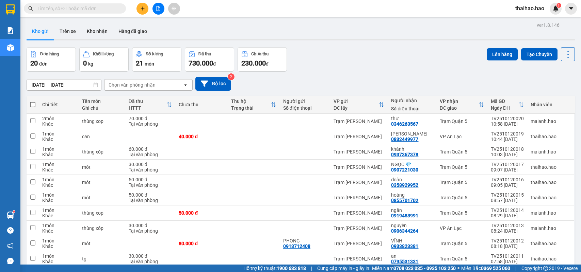
click at [55, 8] on input "text" at bounding box center [77, 8] width 80 height 7
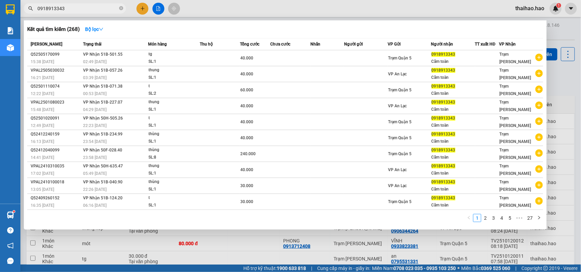
type input "0918913343"
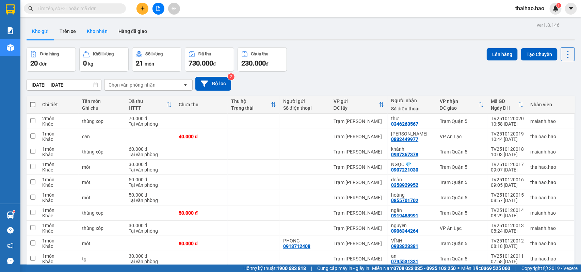
click at [100, 33] on button "Kho nhận" at bounding box center [97, 31] width 32 height 16
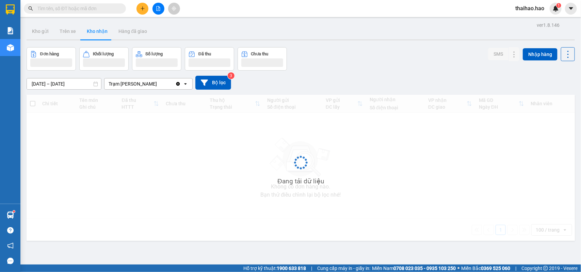
click at [69, 10] on input "text" at bounding box center [77, 8] width 80 height 7
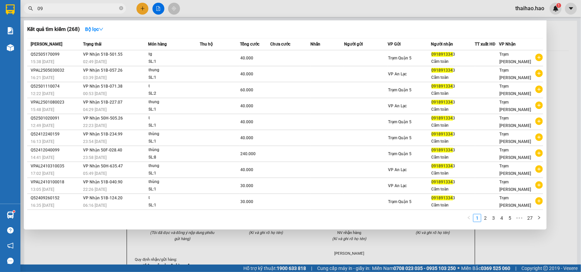
type input "0"
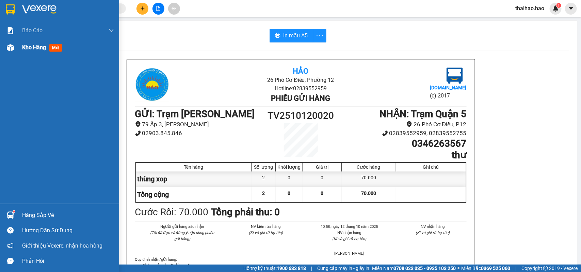
click at [59, 48] on span "mới" at bounding box center [55, 47] width 13 height 7
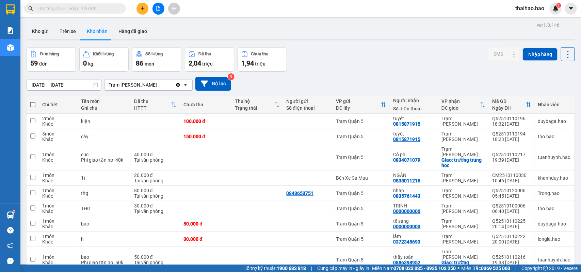
click at [60, 9] on input "text" at bounding box center [77, 8] width 80 height 7
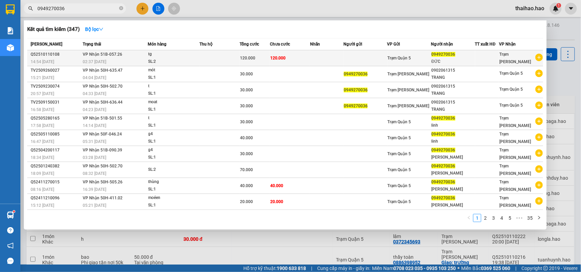
type input "0949270036"
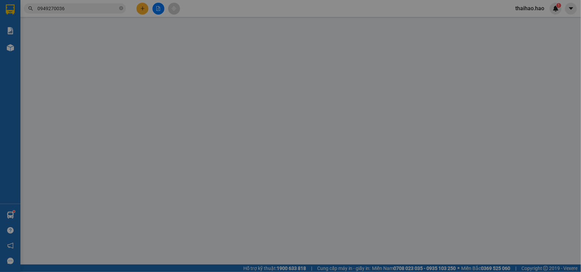
type input "0949270036"
type input "ĐỨC"
type input "120.000"
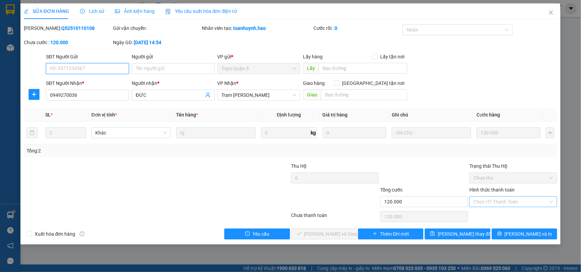
click at [552, 201] on div "Chọn HT Thanh Toán" at bounding box center [513, 202] width 88 height 11
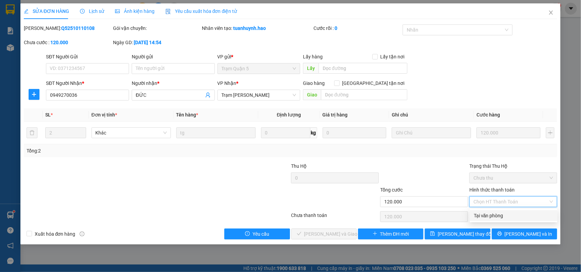
click at [496, 216] on div "Tại văn phòng" at bounding box center [514, 215] width 80 height 7
type input "0"
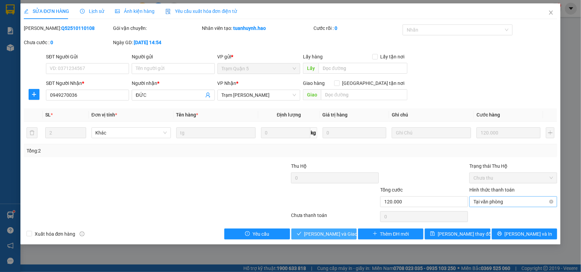
click at [334, 233] on span "[PERSON_NAME] và Giao hàng" at bounding box center [336, 234] width 65 height 7
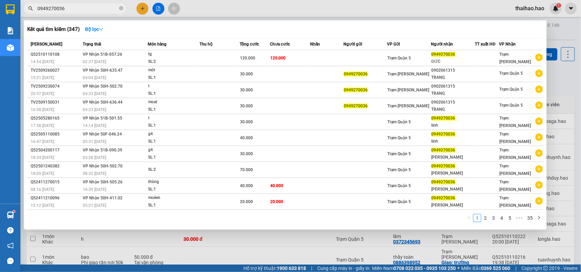
click at [70, 11] on input "0949270036" at bounding box center [77, 8] width 80 height 7
type input "0"
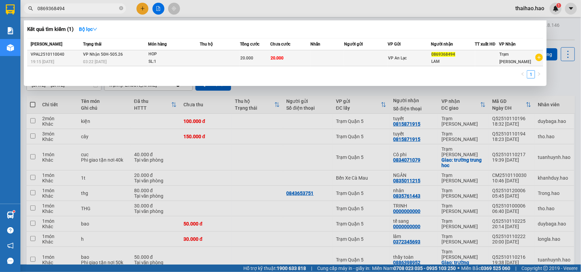
type input "0869368494"
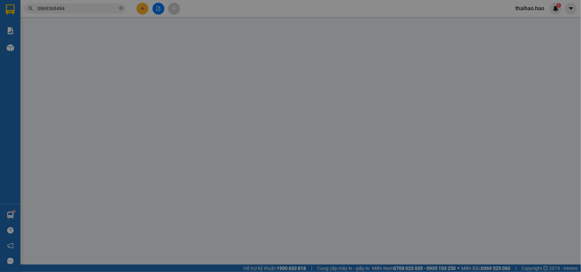
type input "0869368494"
type input "LAM"
type input "20.000"
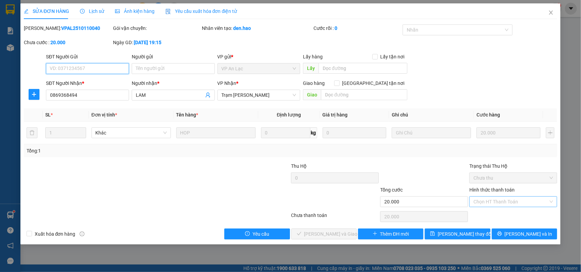
click at [551, 201] on div "Chọn HT Thanh Toán" at bounding box center [513, 202] width 88 height 11
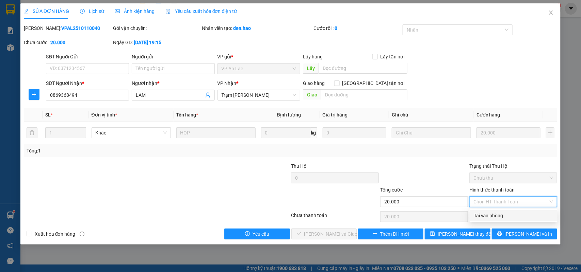
click at [492, 214] on div "Tại văn phòng" at bounding box center [514, 215] width 80 height 7
type input "0"
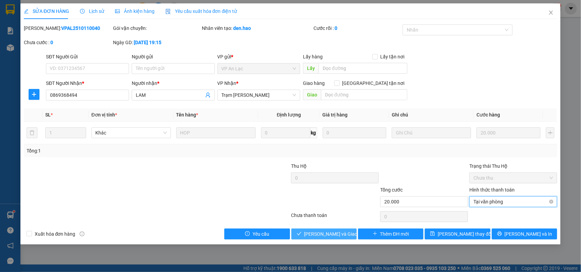
click at [318, 232] on span "[PERSON_NAME] và Giao hàng" at bounding box center [336, 234] width 65 height 7
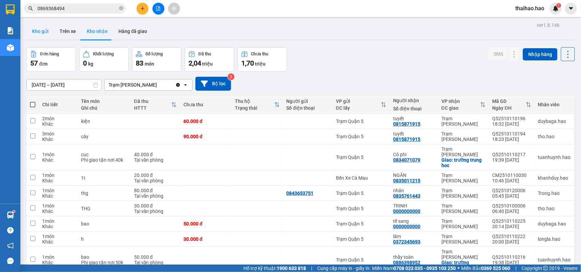
click at [37, 33] on button "Kho gửi" at bounding box center [41, 31] width 28 height 16
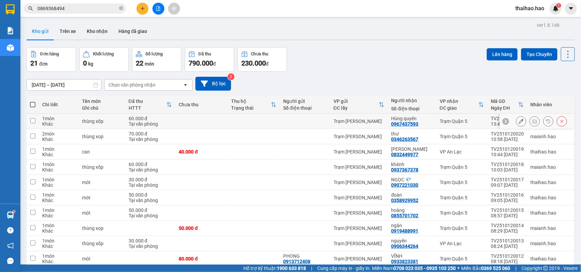
click at [532, 123] on icon at bounding box center [534, 121] width 5 height 5
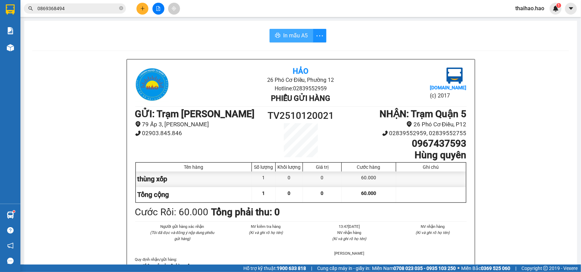
click at [292, 36] on span "In mẫu A5" at bounding box center [295, 35] width 24 height 9
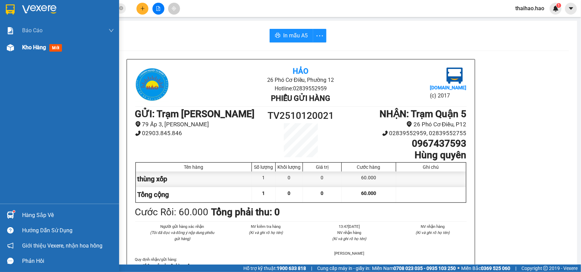
click at [38, 48] on span "Kho hàng" at bounding box center [34, 47] width 24 height 6
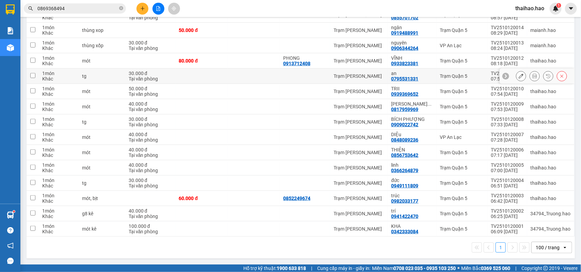
scroll to position [31, 0]
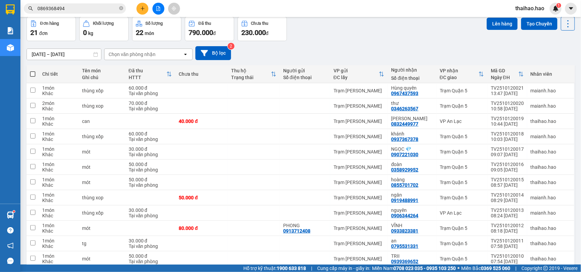
click at [33, 73] on span at bounding box center [32, 73] width 5 height 5
click at [33, 71] on input "checkbox" at bounding box center [33, 71] width 0 height 0
checkbox input "true"
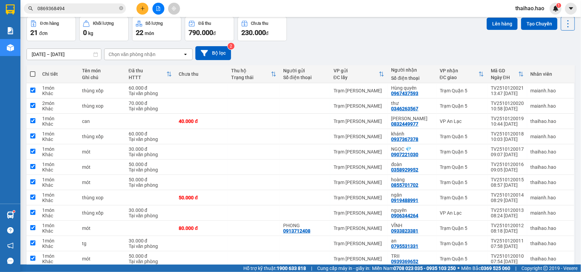
checkbox input "true"
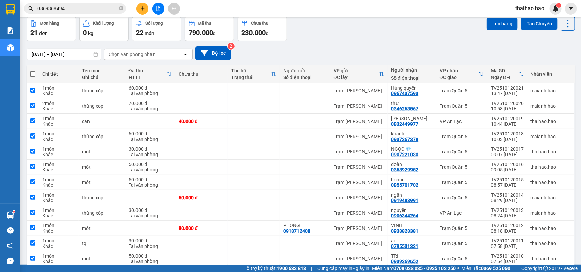
checkbox input "true"
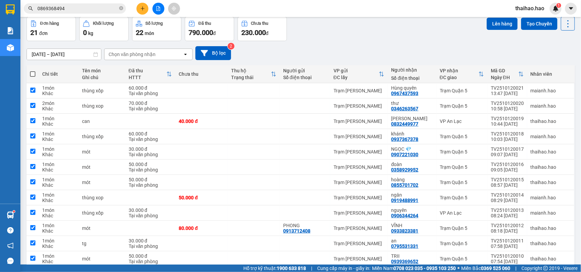
checkbox input "true"
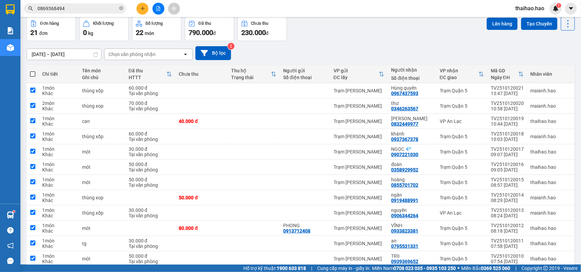
checkbox input "true"
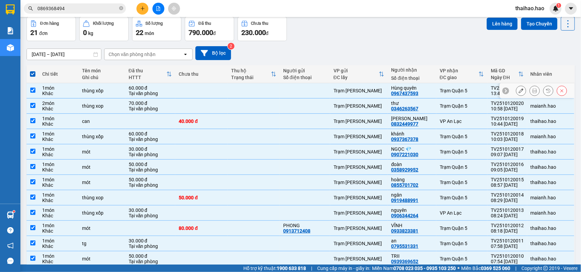
click at [343, 94] on td "Trạm [PERSON_NAME]" at bounding box center [359, 90] width 58 height 15
checkbox input "false"
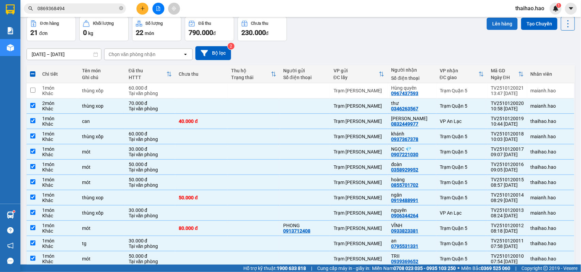
click at [498, 24] on button "Lên hàng" at bounding box center [501, 24] width 31 height 12
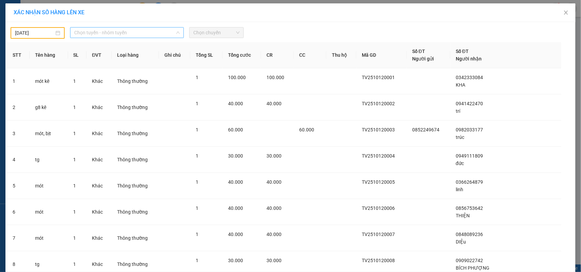
click at [122, 36] on span "Chọn tuyến - nhóm tuyến" at bounding box center [126, 33] width 105 height 10
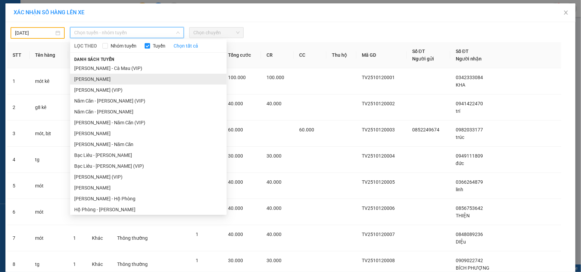
click at [98, 80] on li "Cà Mau - Hồ Chí Minh" at bounding box center [148, 79] width 156 height 11
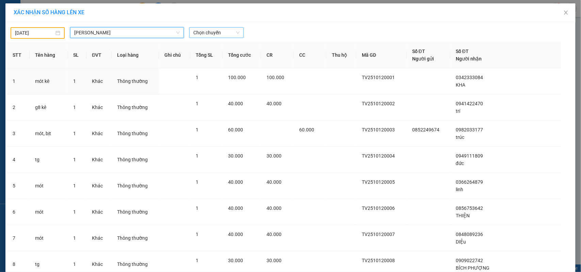
click at [206, 35] on span "Chọn chuyến" at bounding box center [216, 33] width 46 height 10
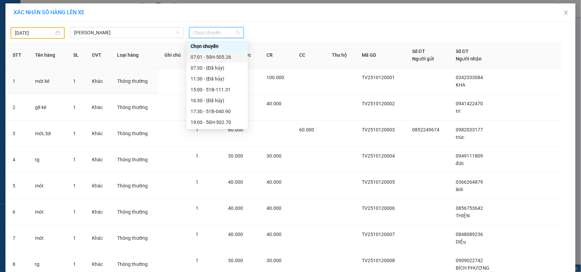
click at [208, 57] on div "07:01 - 50H-505.26" at bounding box center [217, 56] width 53 height 7
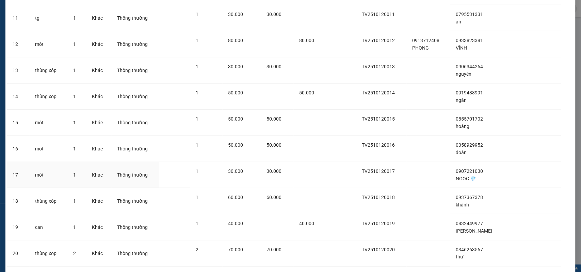
scroll to position [375, 0]
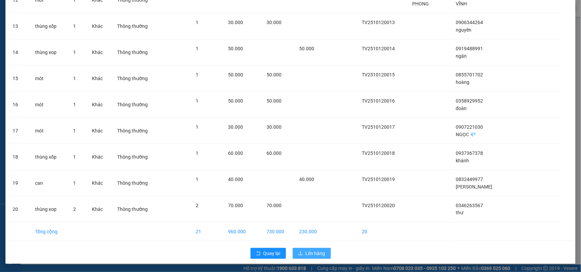
click at [310, 255] on span "Lên hàng" at bounding box center [315, 253] width 20 height 7
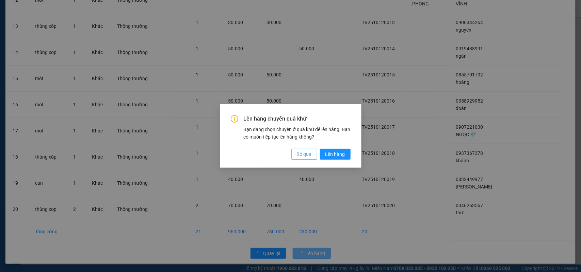
click at [305, 155] on span "Bỏ qua" at bounding box center [304, 154] width 15 height 7
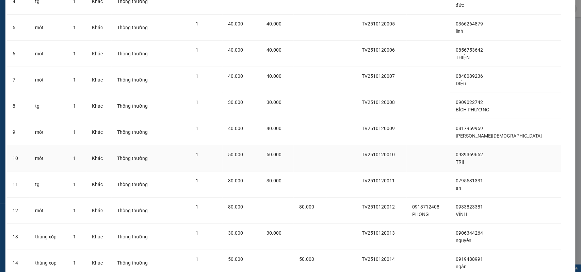
scroll to position [0, 0]
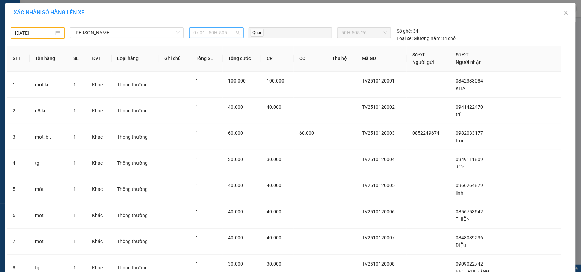
click at [224, 33] on span "07:01 - 50H-505.26" at bounding box center [216, 33] width 46 height 10
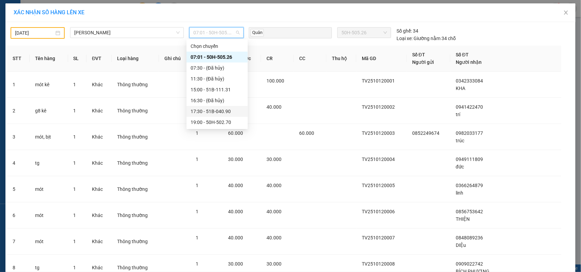
click at [209, 113] on div "17:30 - 51B-040.90" at bounding box center [217, 111] width 53 height 7
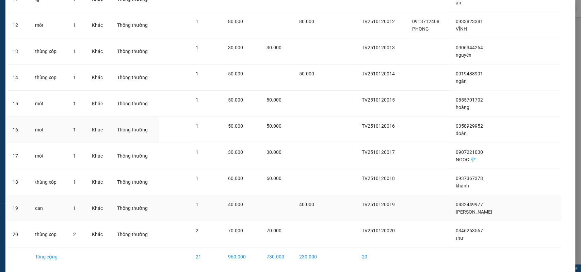
scroll to position [375, 0]
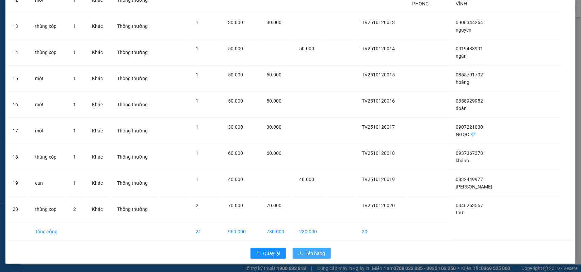
click at [298, 252] on icon "upload" at bounding box center [300, 253] width 5 height 5
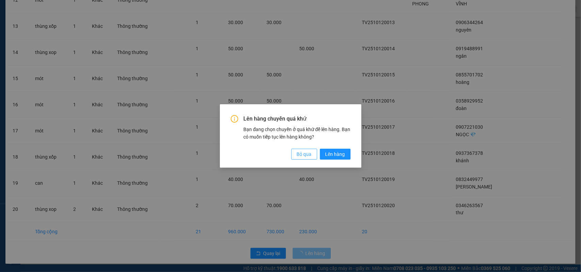
click at [303, 152] on span "Bỏ qua" at bounding box center [304, 154] width 15 height 7
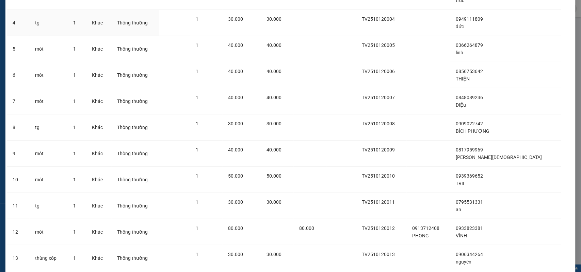
scroll to position [0, 0]
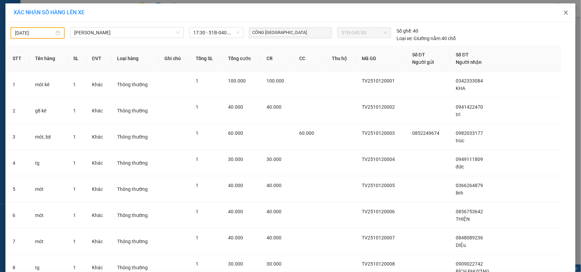
click at [564, 11] on icon "close" at bounding box center [566, 13] width 4 height 4
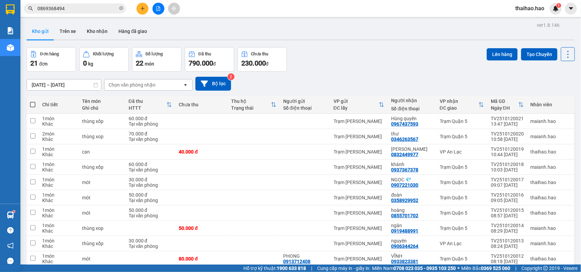
click at [48, 84] on input "[DATE] – [DATE]" at bounding box center [64, 85] width 74 height 11
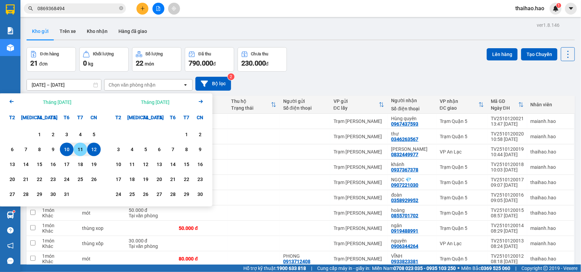
click at [77, 147] on div "11" at bounding box center [81, 150] width 10 height 8
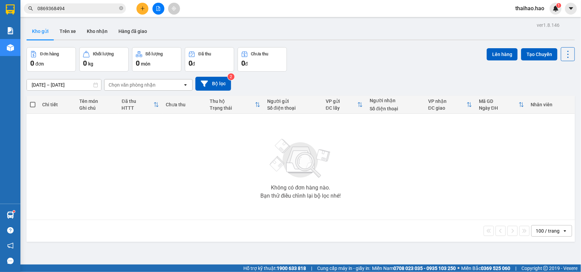
click at [56, 86] on input "11/10/2025 – 11/10/2025" at bounding box center [64, 85] width 74 height 11
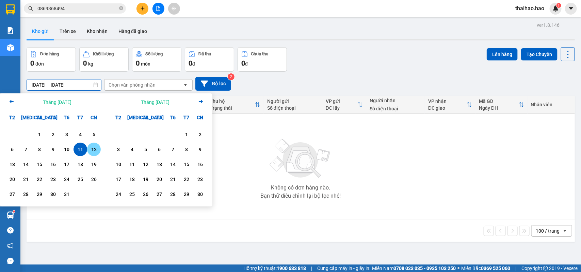
click at [89, 148] on div "12" at bounding box center [94, 150] width 10 height 8
type input "12/10/2025 – 12/10/2025"
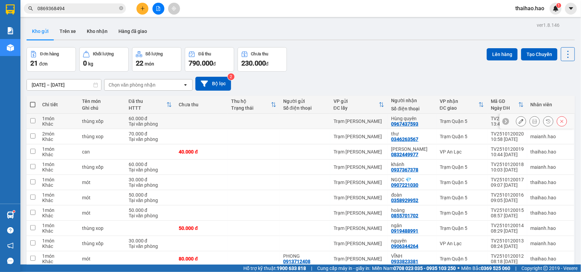
click at [518, 122] on icon at bounding box center [520, 121] width 5 height 5
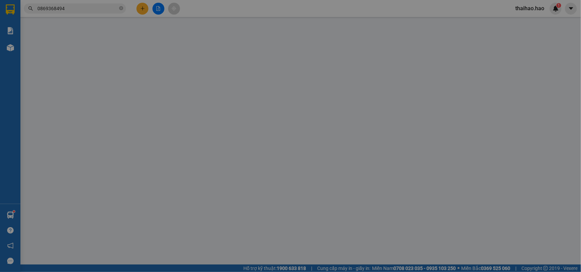
type input "0967437593"
type input "Hùng quyên"
type input "60.000"
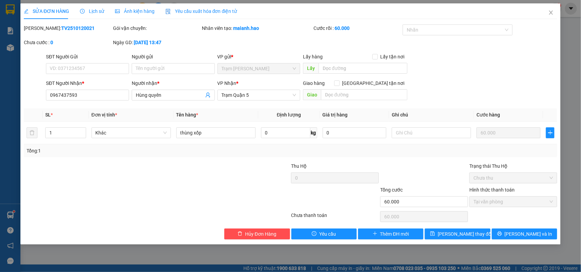
click at [133, 14] on div "Ảnh kiện hàng" at bounding box center [134, 10] width 39 height 7
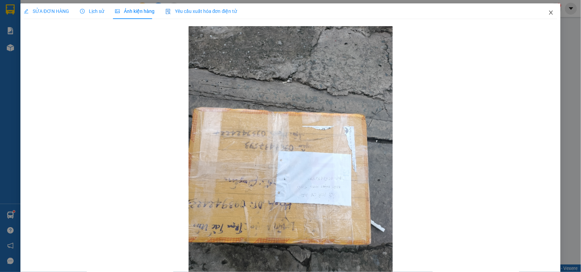
click at [541, 14] on span "Close" at bounding box center [550, 12] width 19 height 19
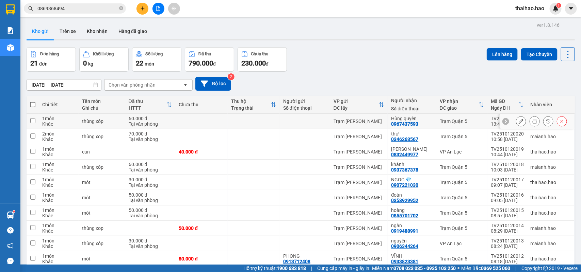
click at [33, 118] on input "checkbox" at bounding box center [32, 120] width 5 height 5
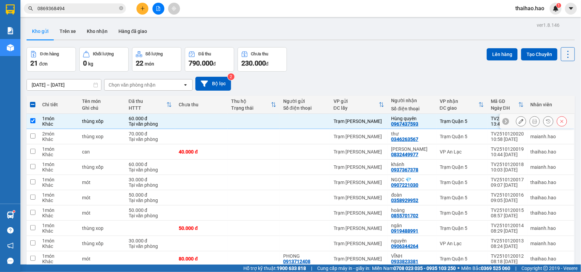
click at [346, 124] on div "Trạm [PERSON_NAME]" at bounding box center [358, 121] width 51 height 5
checkbox input "false"
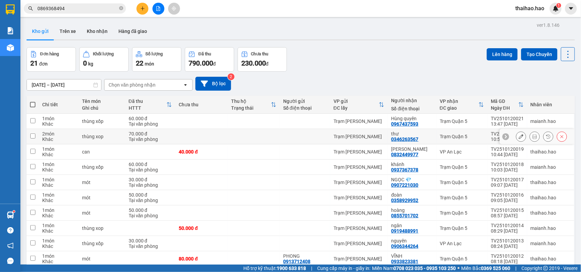
click at [518, 138] on icon at bounding box center [520, 136] width 5 height 5
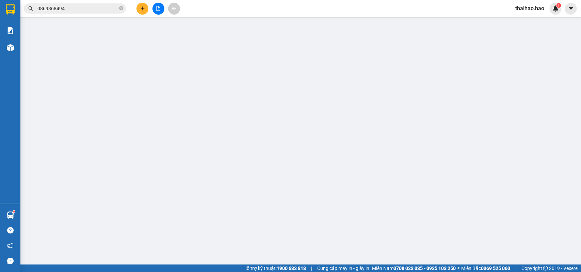
type input "0346263567"
type input "thư"
type input "70.000"
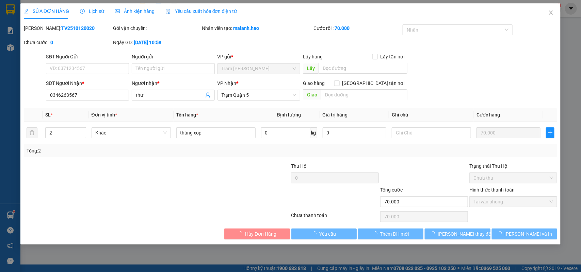
click at [126, 9] on span "Ảnh kiện hàng" at bounding box center [134, 11] width 39 height 5
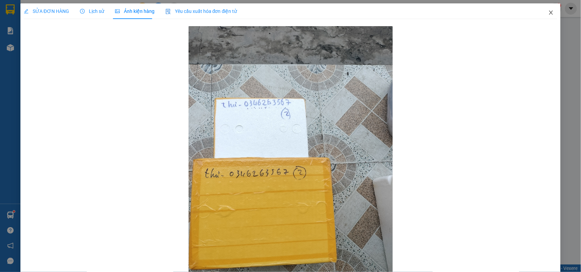
click at [550, 12] on span "Close" at bounding box center [550, 12] width 19 height 19
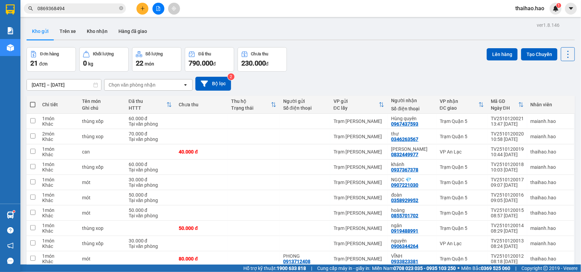
click at [31, 104] on span at bounding box center [32, 104] width 5 height 5
click at [33, 101] on input "checkbox" at bounding box center [33, 101] width 0 height 0
checkbox input "true"
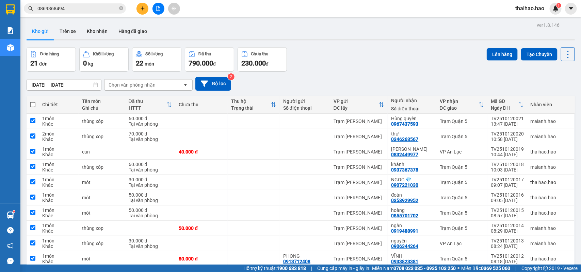
checkbox input "true"
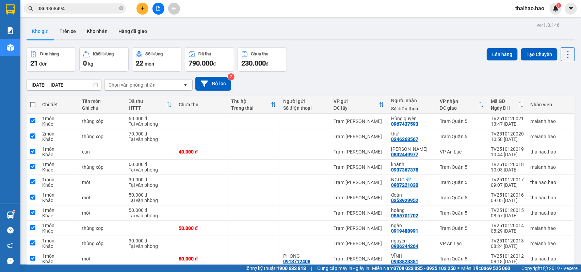
checkbox input "true"
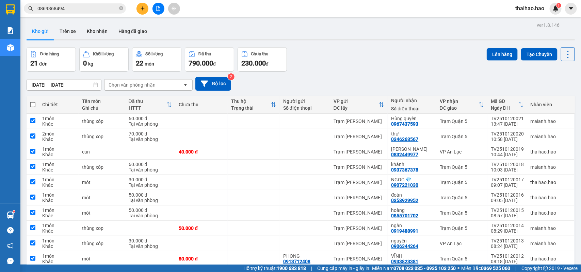
checkbox input "true"
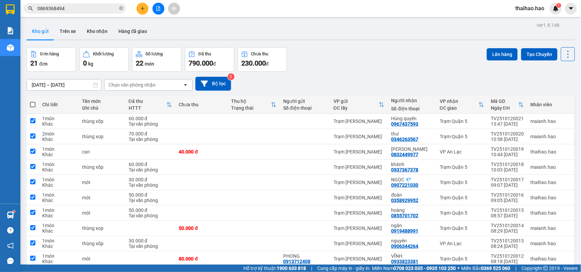
checkbox input "true"
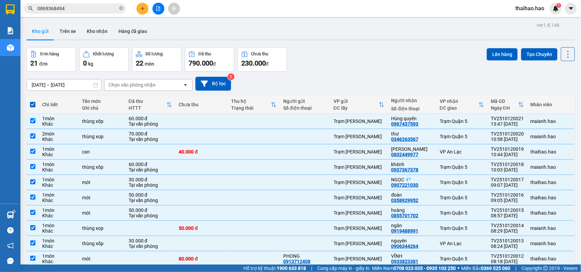
click at [122, 126] on td "thùng xốp" at bounding box center [102, 121] width 47 height 15
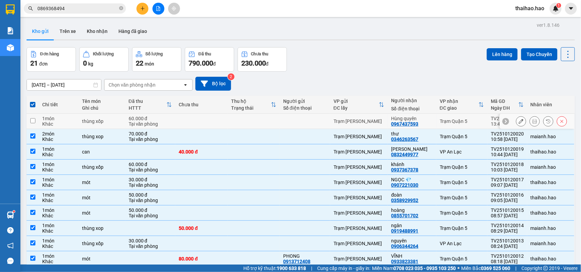
checkbox input "false"
click at [494, 58] on button "Lên hàng" at bounding box center [501, 54] width 31 height 12
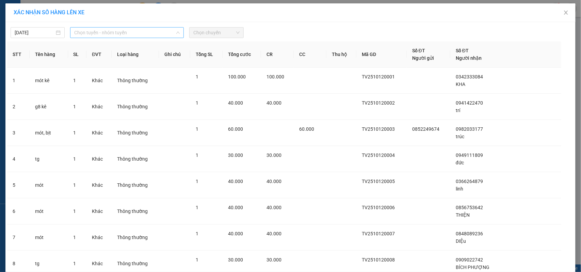
click at [105, 31] on span "Chọn tuyến - nhóm tuyến" at bounding box center [126, 33] width 105 height 10
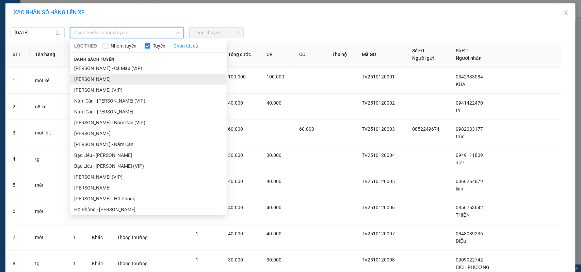
click at [95, 79] on li "Cà Mau - Hồ Chí Minh" at bounding box center [148, 79] width 156 height 11
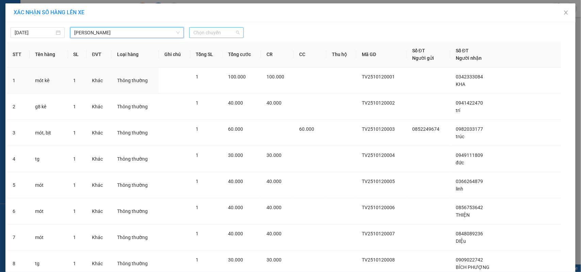
click at [199, 36] on span "Chọn chuyến" at bounding box center [216, 33] width 46 height 10
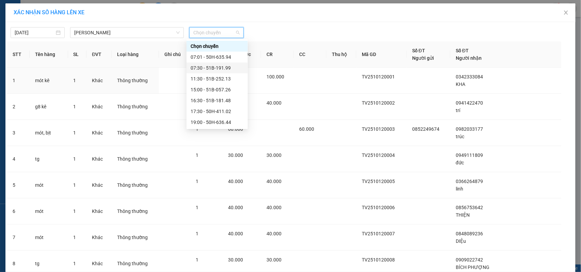
click at [202, 67] on div "07:30 - 51B-191.99" at bounding box center [217, 67] width 53 height 7
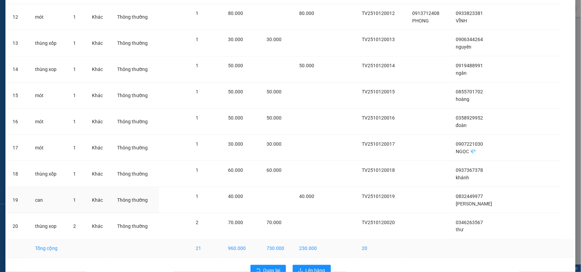
scroll to position [375, 0]
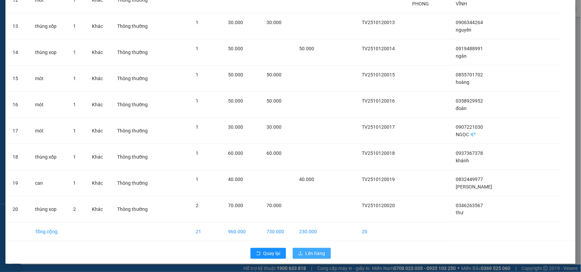
click at [305, 250] on span "Lên hàng" at bounding box center [315, 253] width 20 height 7
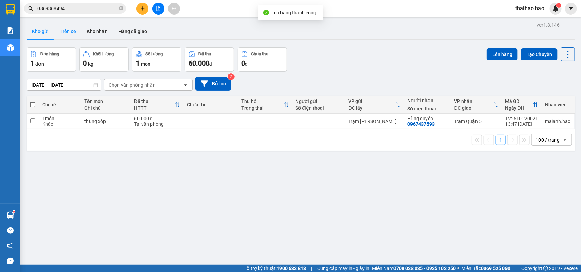
click at [67, 32] on button "Trên xe" at bounding box center [67, 31] width 27 height 16
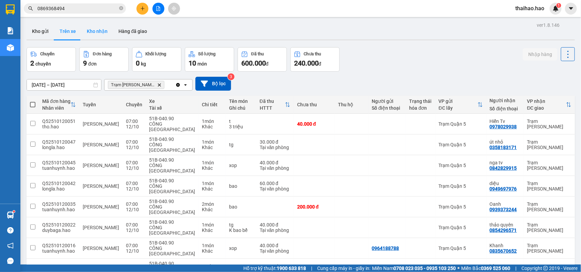
click at [89, 29] on button "Kho nhận" at bounding box center [97, 31] width 32 height 16
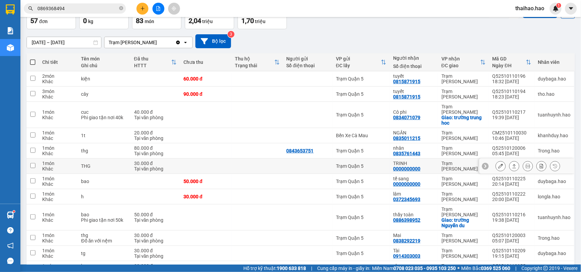
scroll to position [85, 0]
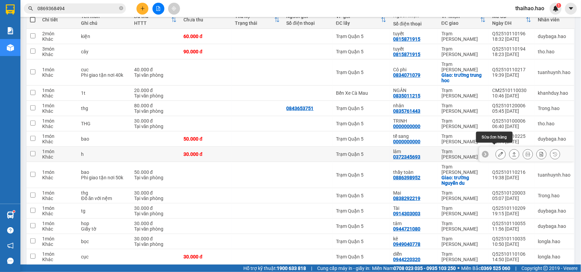
click at [498, 152] on icon at bounding box center [500, 154] width 5 height 5
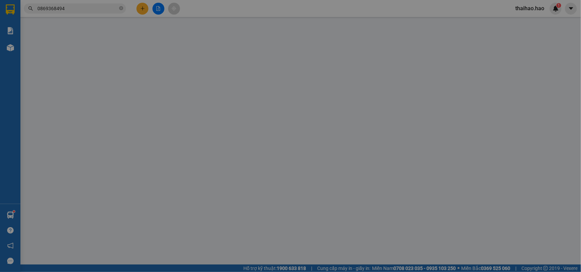
type input "0372345693"
type input "lâm"
type input "30.000"
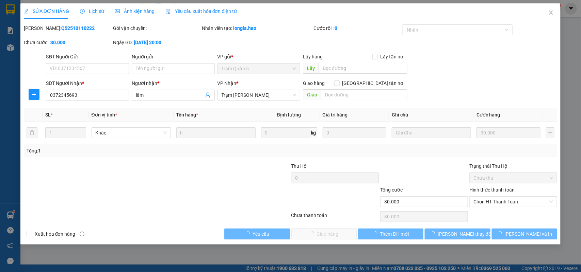
click at [130, 15] on div "Ảnh kiện hàng" at bounding box center [134, 11] width 39 height 16
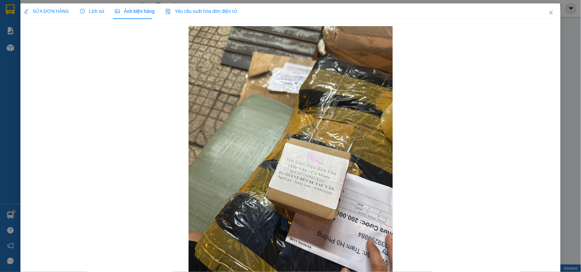
click at [43, 13] on span "SỬA ĐƠN HÀNG" at bounding box center [46, 11] width 45 height 5
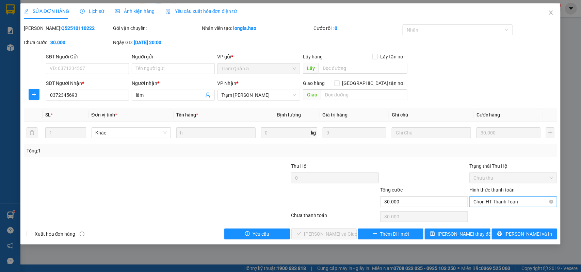
click at [523, 206] on span "Chọn HT Thanh Toán" at bounding box center [513, 202] width 80 height 10
drag, startPoint x: 512, startPoint y: 218, endPoint x: 506, endPoint y: 219, distance: 6.8
click at [511, 218] on div "Tại văn phòng" at bounding box center [514, 215] width 80 height 7
type input "0"
click at [338, 232] on span "[PERSON_NAME] và Giao hàng" at bounding box center [336, 234] width 65 height 7
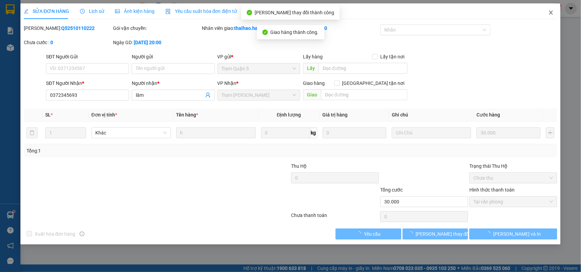
click at [550, 14] on icon "close" at bounding box center [551, 13] width 4 height 4
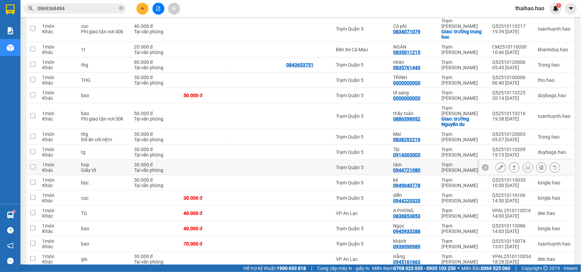
scroll to position [214, 0]
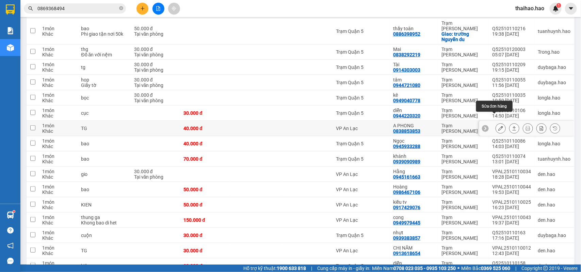
click at [498, 126] on icon at bounding box center [500, 128] width 5 height 5
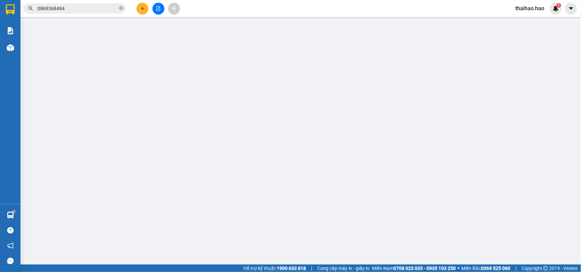
type input "0838853853"
type input "A PHONG"
type input "40.000"
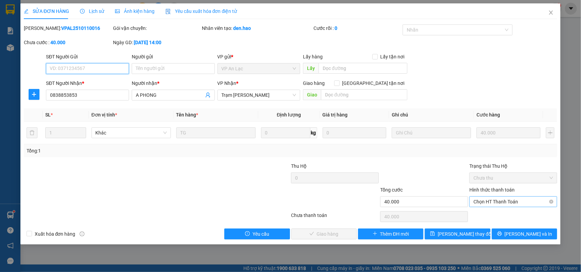
click at [499, 203] on span "Chọn HT Thanh Toán" at bounding box center [513, 202] width 80 height 10
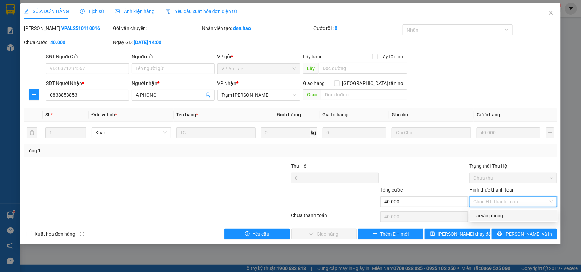
drag, startPoint x: 498, startPoint y: 213, endPoint x: 368, endPoint y: 228, distance: 130.1
click at [498, 213] on div "Tại văn phòng" at bounding box center [514, 215] width 80 height 7
type input "0"
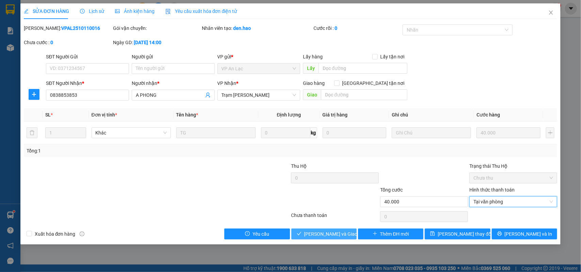
click at [317, 236] on span "[PERSON_NAME] và Giao hàng" at bounding box center [336, 234] width 65 height 7
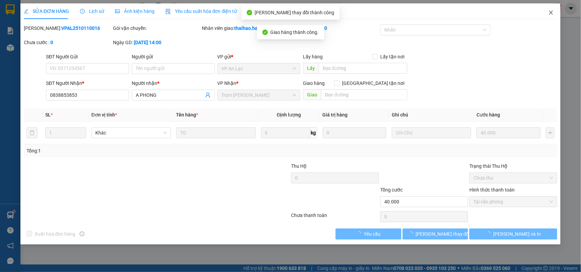
click at [548, 12] on icon "close" at bounding box center [550, 12] width 5 height 5
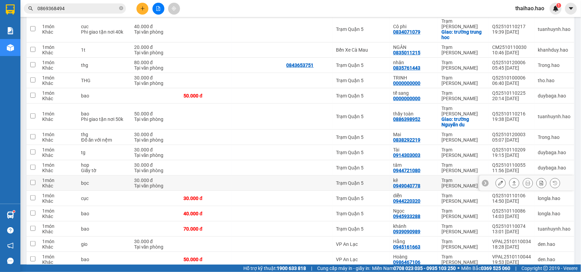
scroll to position [171, 0]
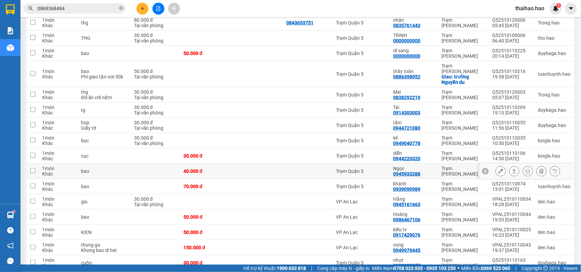
click at [496, 166] on button at bounding box center [501, 172] width 10 height 12
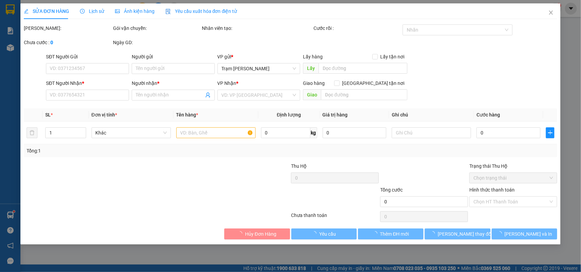
click at [484, 210] on div "Hình thức thanh toán Chọn HT Thanh Toán" at bounding box center [513, 198] width 88 height 24
type input "0945933288"
type input "Ngọc"
type input "40.000"
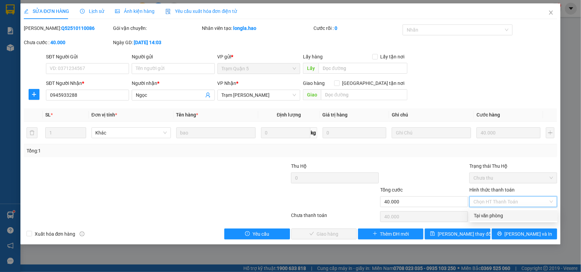
click at [487, 213] on div "Tại văn phòng" at bounding box center [514, 215] width 80 height 7
type input "0"
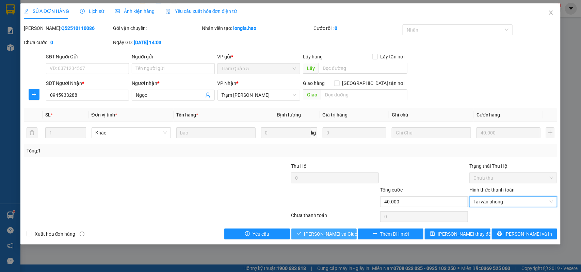
click at [322, 232] on span "[PERSON_NAME] và Giao hàng" at bounding box center [336, 234] width 65 height 7
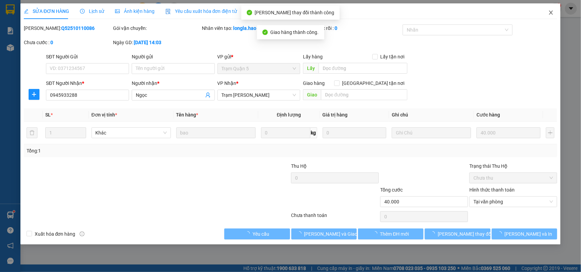
click at [551, 12] on icon "close" at bounding box center [550, 12] width 5 height 5
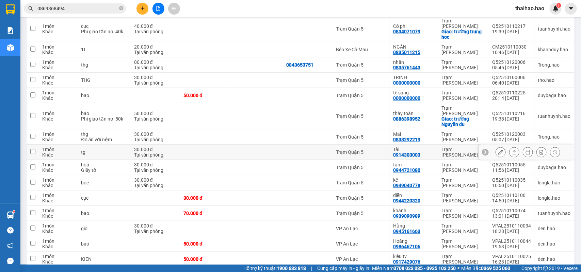
scroll to position [171, 0]
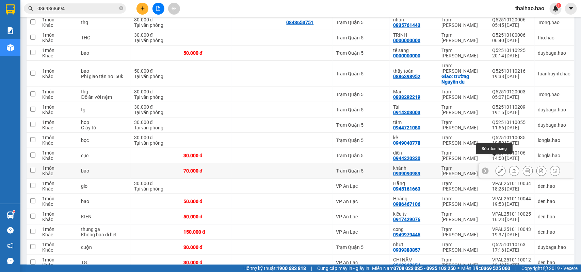
click at [498, 169] on icon at bounding box center [500, 171] width 5 height 5
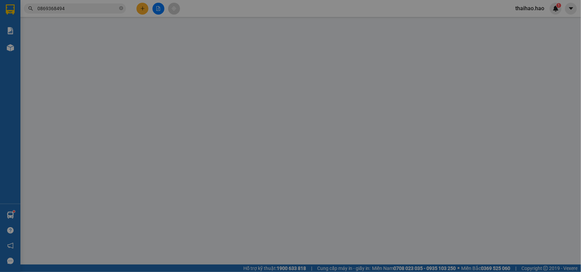
type input "0939090989"
type input "khánh"
type input "70.000"
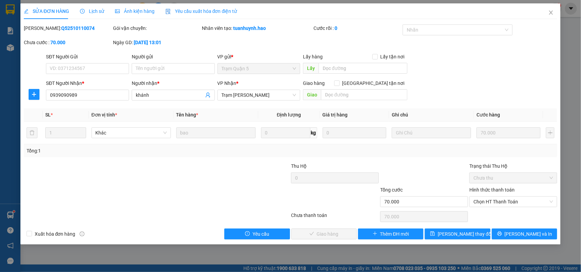
click at [147, 7] on div "Ảnh kiện hàng" at bounding box center [134, 10] width 39 height 7
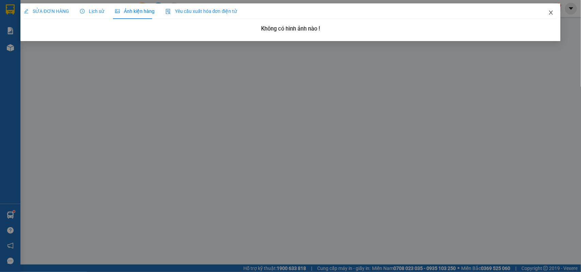
click at [550, 9] on span "Close" at bounding box center [550, 12] width 19 height 19
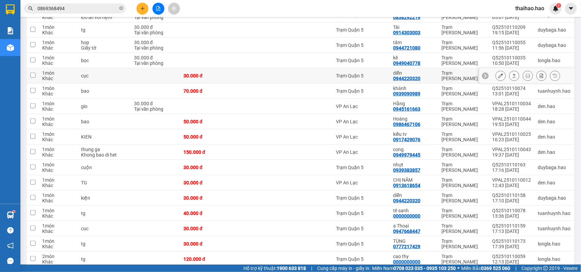
scroll to position [299, 0]
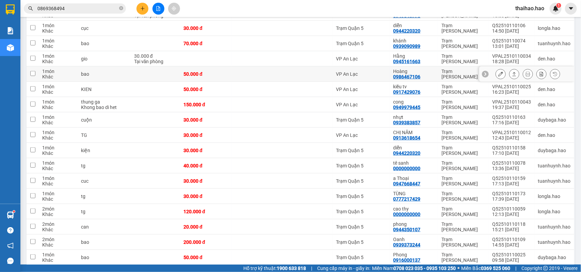
click at [498, 72] on icon at bounding box center [500, 74] width 5 height 5
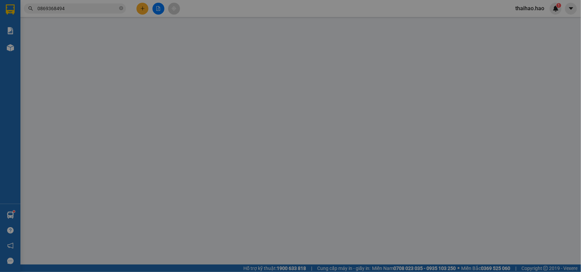
type input "0986467106"
type input "Hoàng"
type input "50.000"
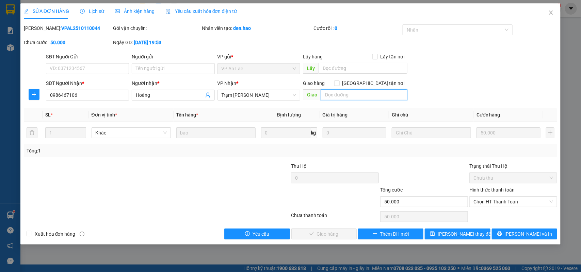
click at [381, 95] on input "text" at bounding box center [364, 94] width 86 height 11
type input "nợ"
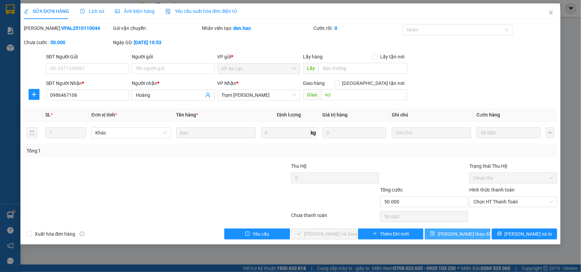
click at [457, 233] on span "[PERSON_NAME] thay đổi" at bounding box center [464, 234] width 54 height 7
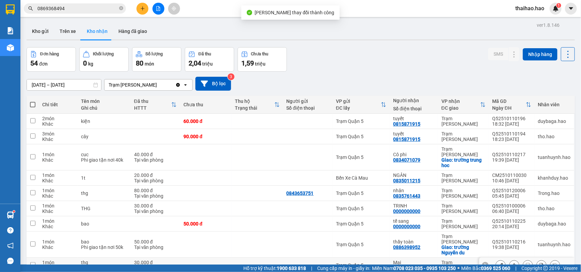
scroll to position [213, 0]
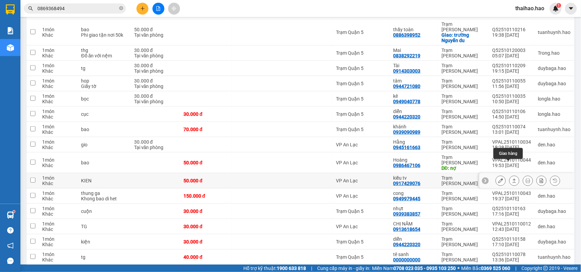
click at [498, 179] on icon at bounding box center [500, 181] width 5 height 5
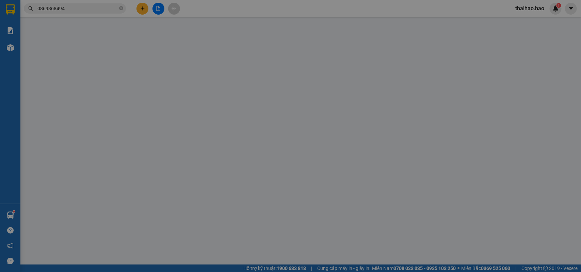
type input "0917429076"
type input "kiều tv"
type input "50.000"
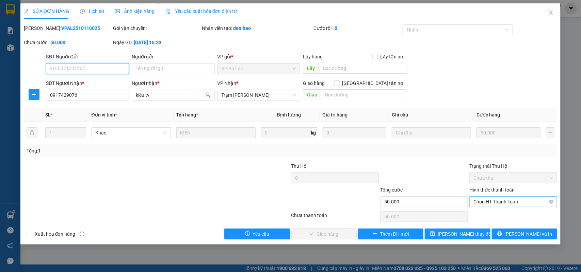
click at [501, 204] on span "Chọn HT Thanh Toán" at bounding box center [513, 202] width 80 height 10
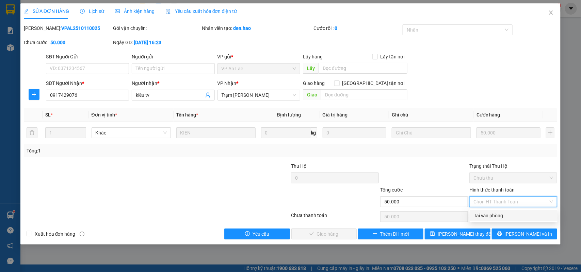
drag, startPoint x: 498, startPoint y: 208, endPoint x: 472, endPoint y: 220, distance: 29.3
click at [490, 218] on div "Tại văn phòng" at bounding box center [514, 215] width 80 height 7
type input "0"
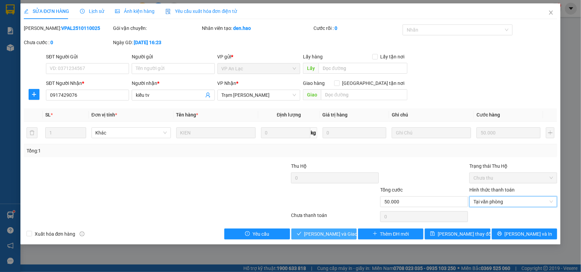
click at [337, 236] on span "[PERSON_NAME] và Giao hàng" at bounding box center [336, 234] width 65 height 7
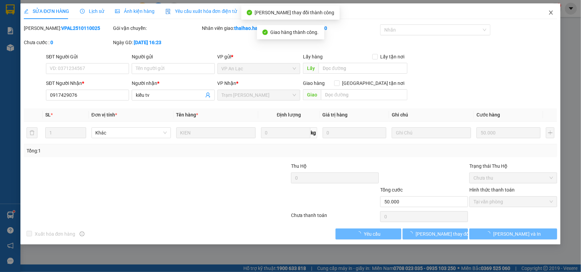
click at [550, 13] on icon "close" at bounding box center [551, 13] width 4 height 4
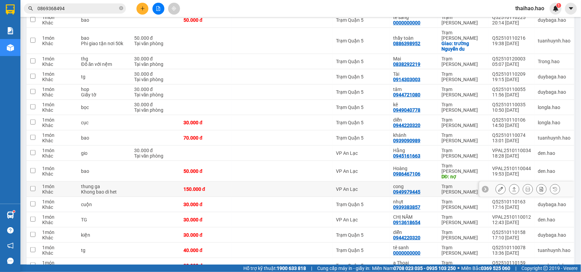
scroll to position [213, 0]
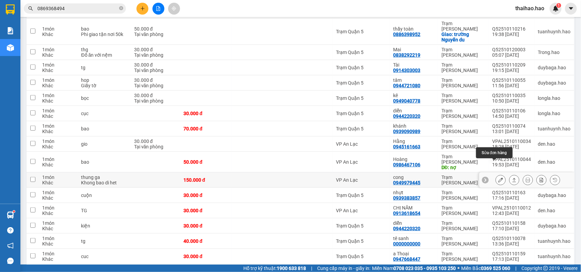
click at [498, 178] on icon at bounding box center [500, 180] width 5 height 5
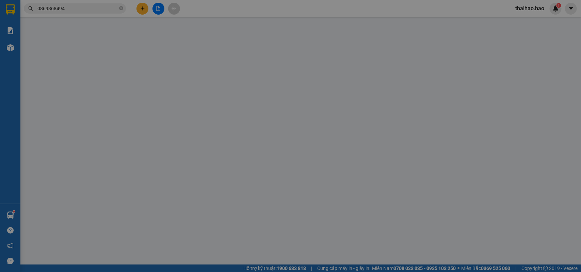
type input "0949979445"
type input "cong"
type input "150.000"
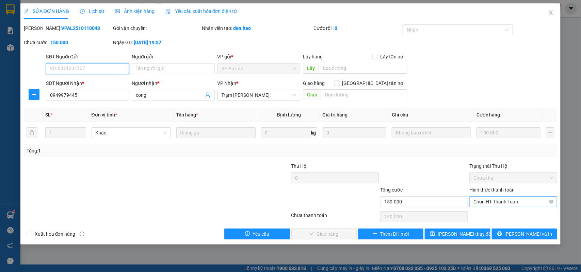
click at [500, 204] on span "Chọn HT Thanh Toán" at bounding box center [513, 202] width 80 height 10
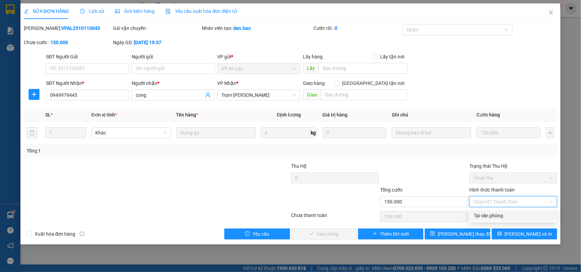
click at [494, 213] on div "Tại văn phòng" at bounding box center [514, 215] width 80 height 7
type input "0"
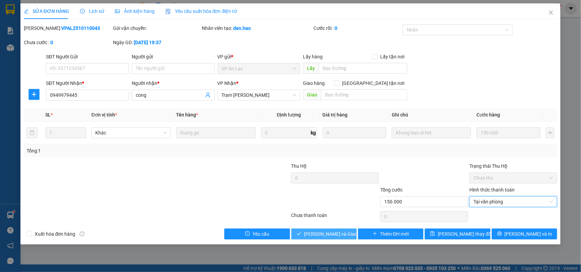
click at [337, 230] on button "[PERSON_NAME] và Giao hàng" at bounding box center [323, 234] width 65 height 11
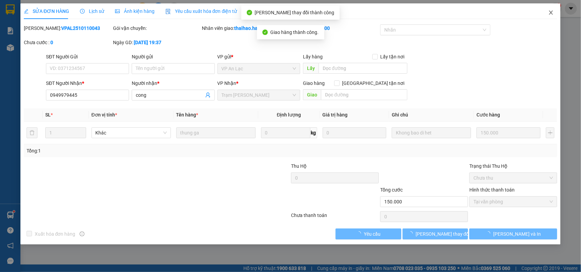
click at [553, 15] on icon "close" at bounding box center [550, 12] width 5 height 5
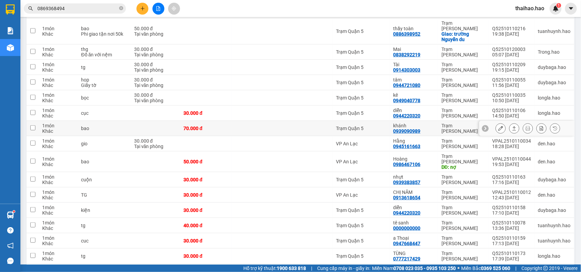
scroll to position [256, 0]
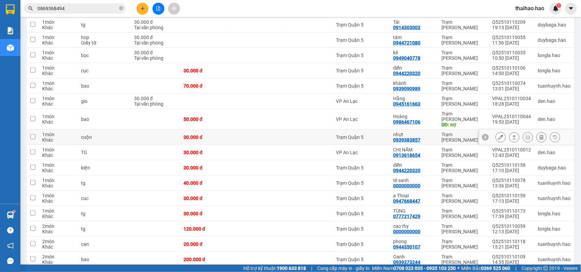
click at [498, 135] on icon at bounding box center [500, 137] width 5 height 5
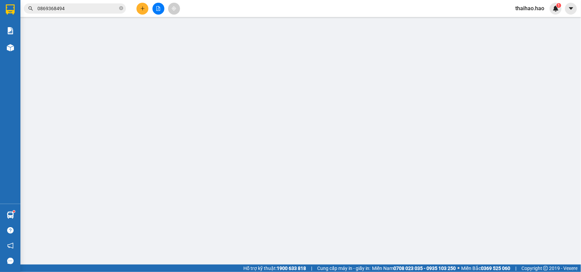
type input "0939383857"
type input "nhựt"
type input "30.000"
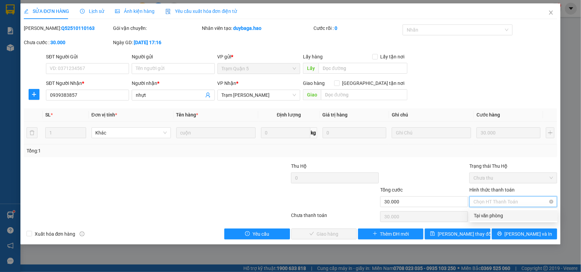
click at [482, 207] on input "Hình thức thanh toán" at bounding box center [510, 202] width 75 height 10
drag, startPoint x: 483, startPoint y: 219, endPoint x: 480, endPoint y: 221, distance: 3.5
click at [482, 220] on div "Tại văn phòng" at bounding box center [513, 216] width 88 height 11
type input "0"
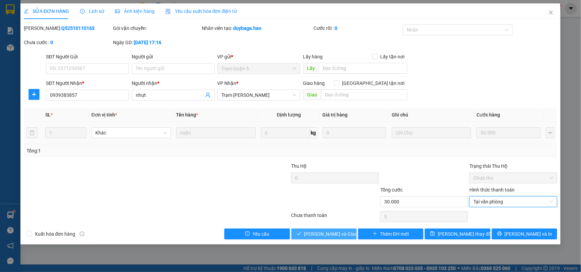
click at [332, 236] on span "[PERSON_NAME] và Giao hàng" at bounding box center [336, 234] width 65 height 7
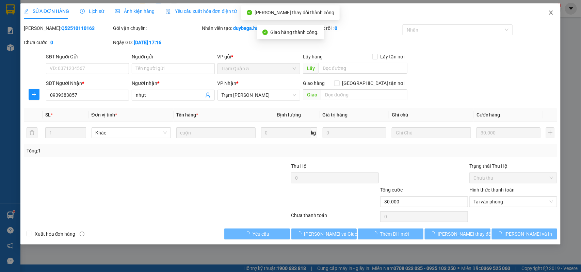
click at [556, 12] on span "Close" at bounding box center [550, 12] width 19 height 19
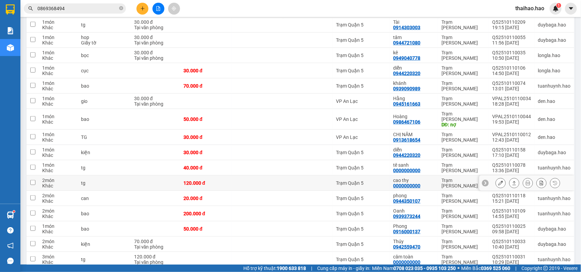
scroll to position [341, 0]
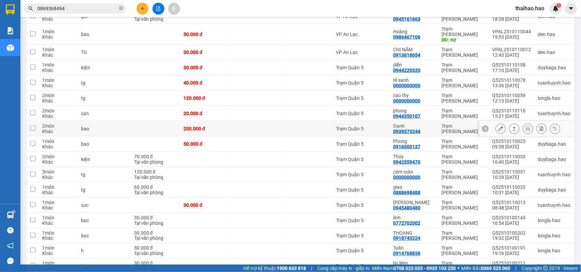
click at [498, 127] on icon at bounding box center [500, 129] width 5 height 5
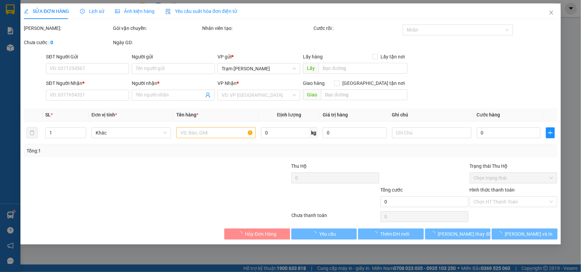
type input "0939373244"
type input "Oanh"
type input "200.000"
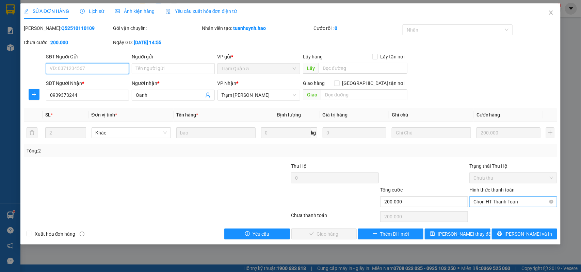
click at [502, 201] on span "Chọn HT Thanh Toán" at bounding box center [513, 202] width 80 height 10
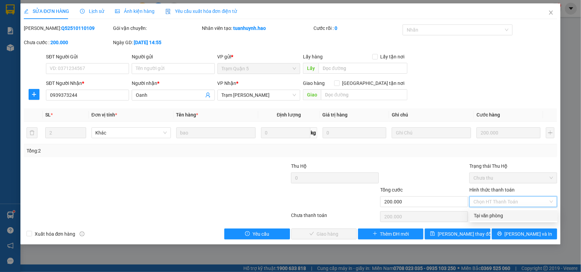
drag, startPoint x: 498, startPoint y: 218, endPoint x: 343, endPoint y: 235, distance: 156.7
click at [497, 218] on div "Tại văn phòng" at bounding box center [514, 215] width 80 height 7
type input "0"
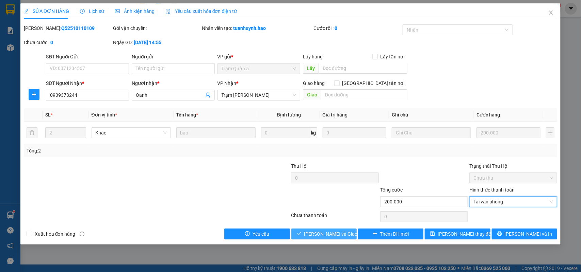
click at [313, 235] on span "[PERSON_NAME] và Giao hàng" at bounding box center [336, 234] width 65 height 7
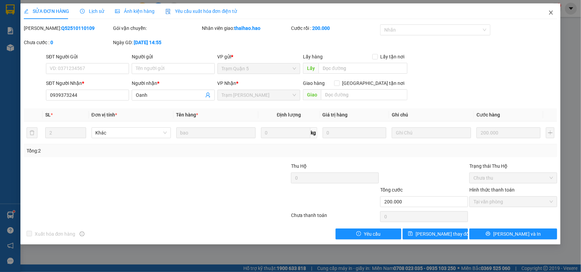
click at [548, 15] on icon "close" at bounding box center [550, 12] width 5 height 5
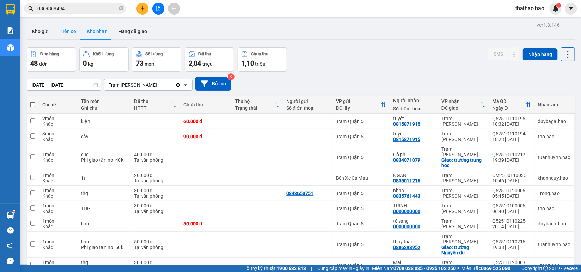
click at [72, 33] on button "Trên xe" at bounding box center [67, 31] width 27 height 16
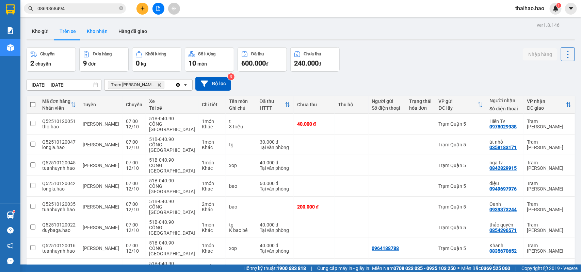
click at [94, 34] on button "Kho nhận" at bounding box center [97, 31] width 32 height 16
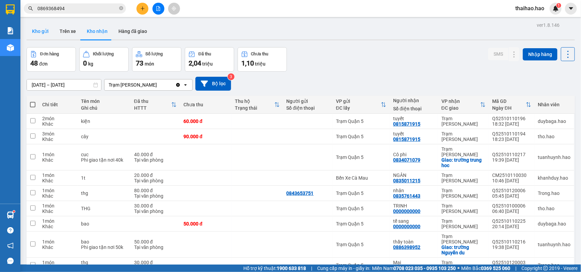
click at [39, 33] on button "Kho gửi" at bounding box center [41, 31] width 28 height 16
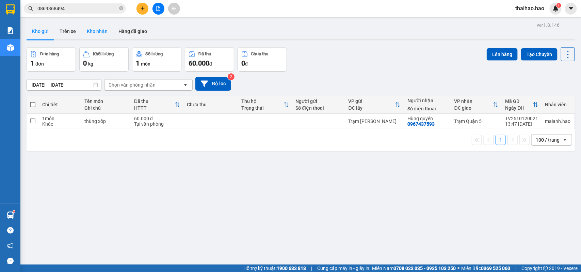
click at [94, 32] on button "Kho nhận" at bounding box center [97, 31] width 32 height 16
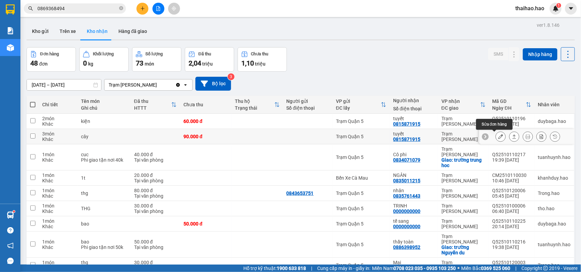
click at [498, 137] on icon at bounding box center [500, 136] width 5 height 5
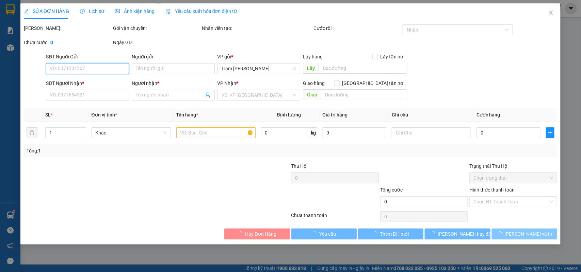
type input "0815871915"
type input "tuyết"
type input "90.000"
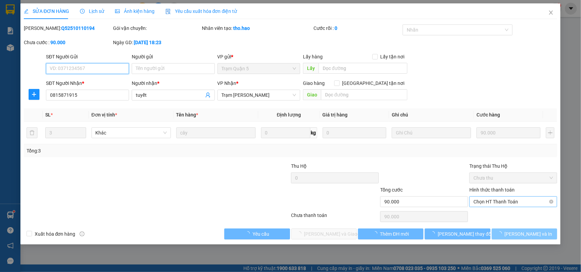
click at [511, 200] on span "Chọn HT Thanh Toán" at bounding box center [513, 202] width 80 height 10
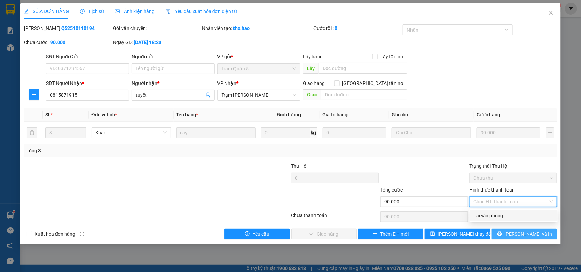
click at [506, 220] on div "Tại văn phòng" at bounding box center [513, 216] width 88 height 11
type input "0"
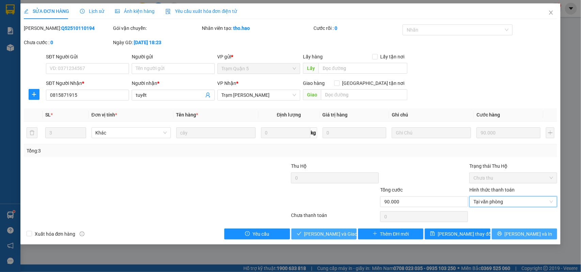
click at [335, 233] on span "[PERSON_NAME] và Giao hàng" at bounding box center [336, 234] width 65 height 7
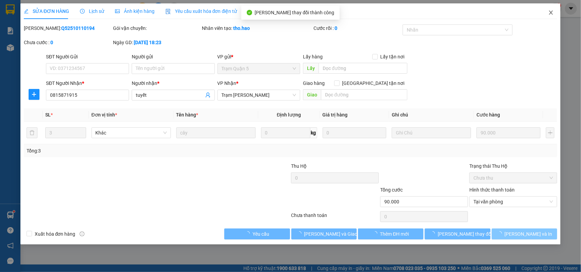
click at [552, 15] on icon "close" at bounding box center [550, 12] width 5 height 5
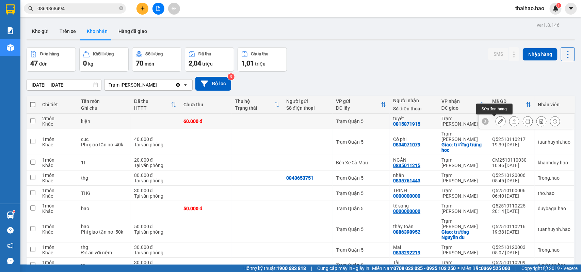
click at [498, 123] on icon at bounding box center [500, 121] width 5 height 5
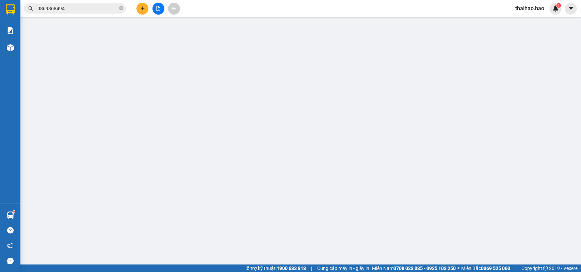
type input "0815871915"
type input "tuyết"
type input "60.000"
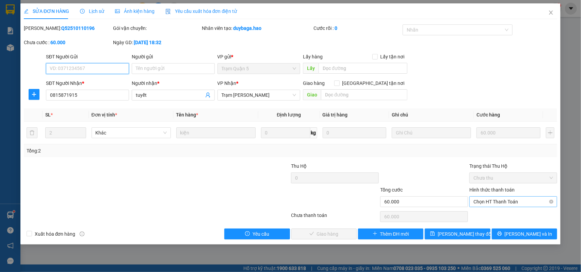
click at [491, 198] on span "Chọn HT Thanh Toán" at bounding box center [513, 202] width 80 height 10
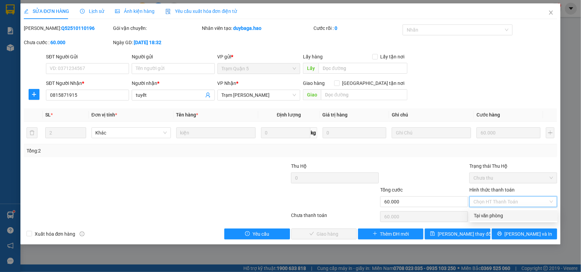
click at [489, 211] on div "Tại văn phòng" at bounding box center [513, 216] width 88 height 11
type input "0"
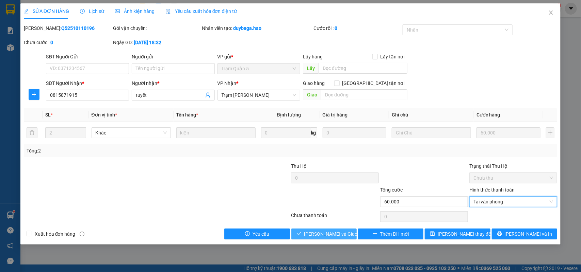
click at [351, 232] on button "[PERSON_NAME] và Giao hàng" at bounding box center [323, 234] width 65 height 11
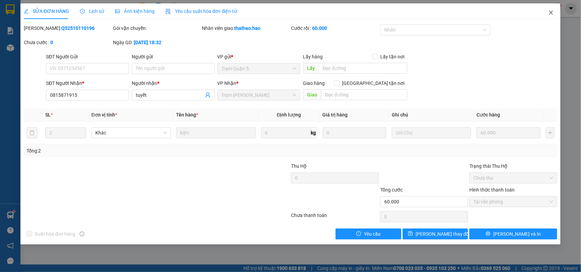
click at [549, 10] on icon "close" at bounding box center [550, 12] width 5 height 5
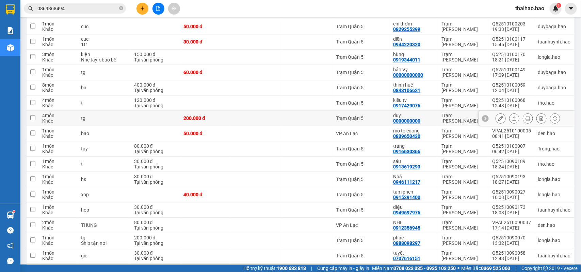
scroll to position [595, 0]
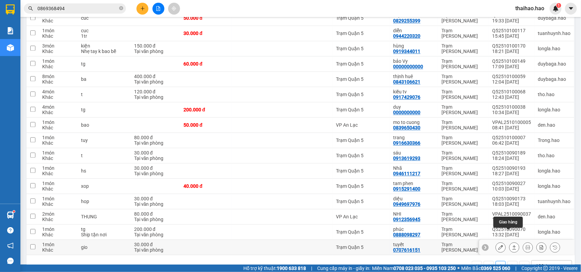
click at [512, 245] on icon at bounding box center [514, 247] width 5 height 5
click at [509, 242] on button at bounding box center [514, 248] width 10 height 12
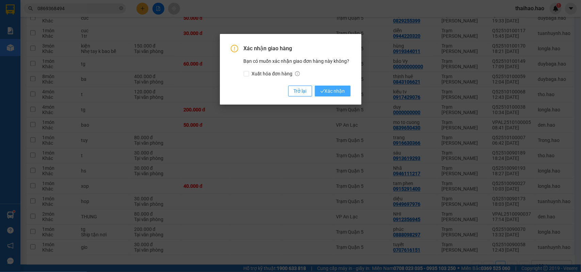
click at [338, 89] on span "Xác nhận" at bounding box center [332, 90] width 25 height 7
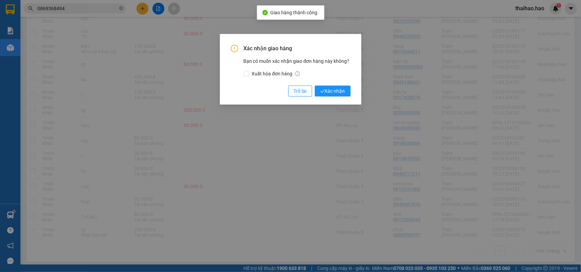
scroll to position [585, 0]
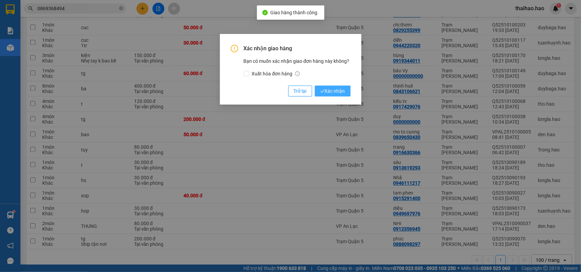
click at [334, 90] on span "Xác nhận" at bounding box center [332, 90] width 25 height 7
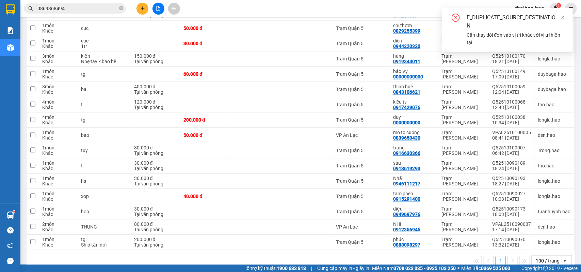
scroll to position [586, 0]
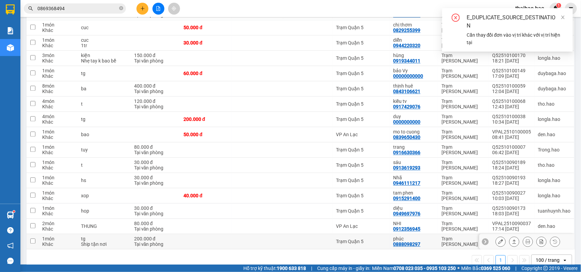
click at [512, 239] on icon at bounding box center [514, 241] width 5 height 5
click at [509, 236] on button at bounding box center [514, 242] width 10 height 12
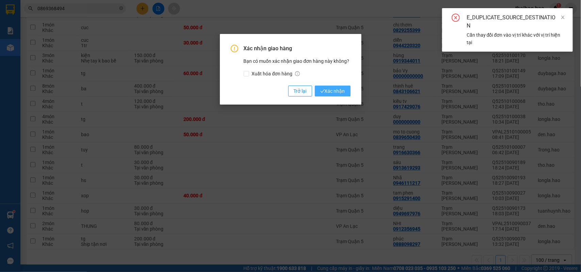
click at [332, 87] on span "Xác nhận" at bounding box center [332, 90] width 25 height 7
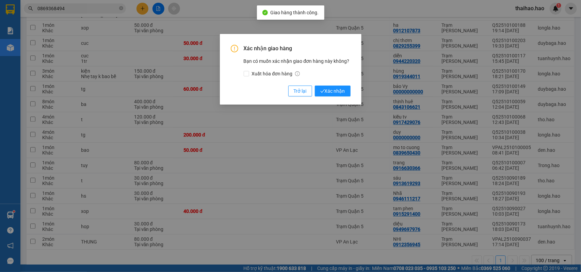
scroll to position [570, 0]
click at [300, 88] on span "Trở lại" at bounding box center [300, 90] width 13 height 7
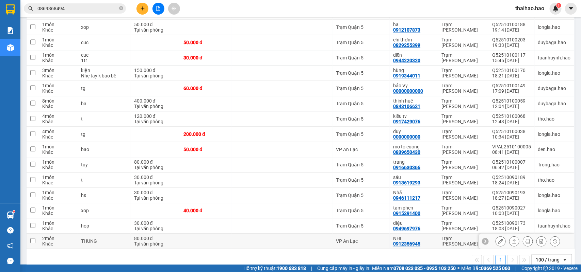
click at [512, 239] on icon at bounding box center [514, 241] width 5 height 5
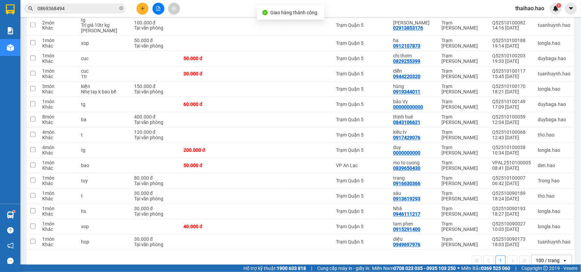
scroll to position [555, 0]
click at [512, 239] on icon at bounding box center [514, 241] width 5 height 5
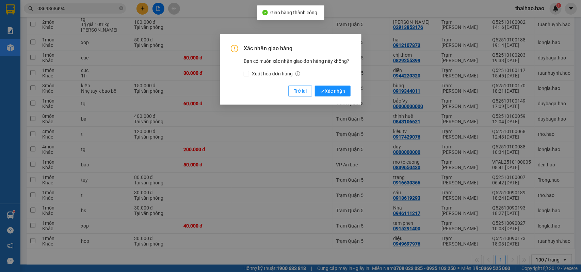
click at [315, 86] on button "Xác nhận" at bounding box center [333, 91] width 36 height 11
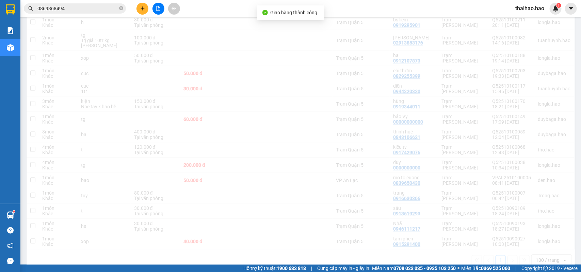
scroll to position [540, 0]
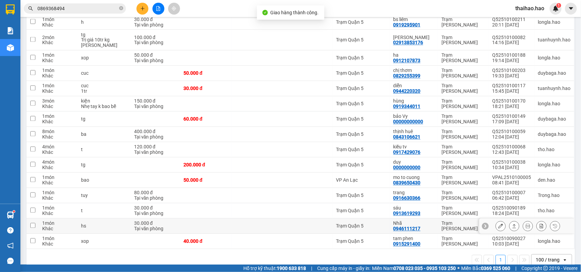
click at [512, 224] on icon at bounding box center [514, 226] width 5 height 5
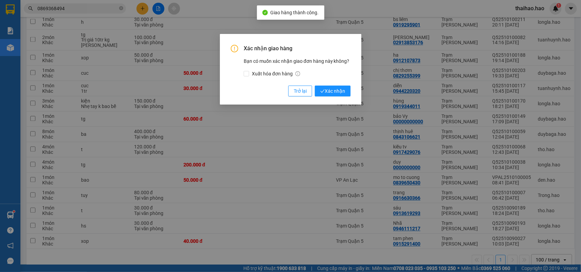
click at [315, 86] on button "Xác nhận" at bounding box center [333, 91] width 36 height 11
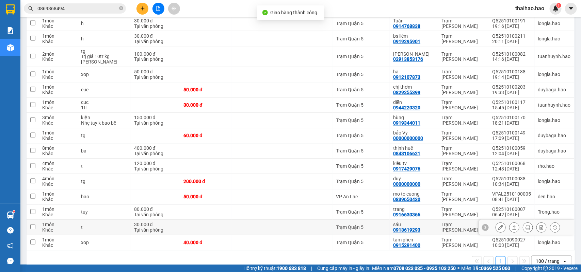
scroll to position [525, 0]
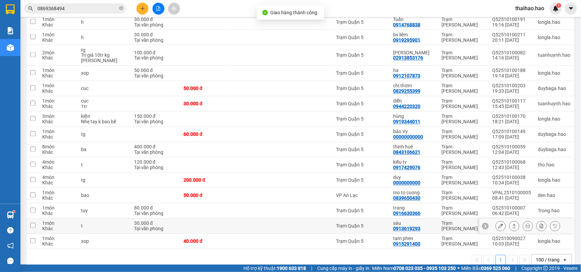
click at [511, 221] on button at bounding box center [514, 227] width 10 height 12
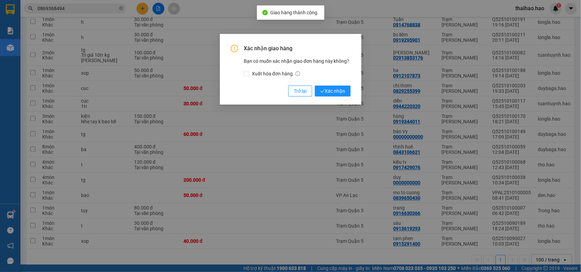
click at [315, 86] on button "Xác nhận" at bounding box center [333, 91] width 36 height 11
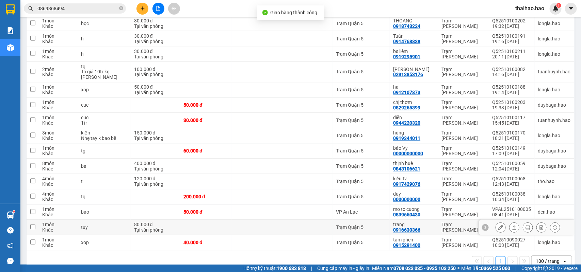
scroll to position [509, 0]
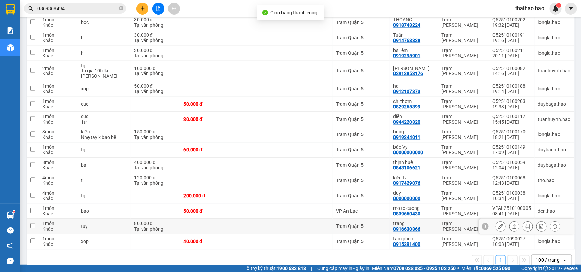
click at [512, 225] on icon at bounding box center [514, 227] width 4 height 4
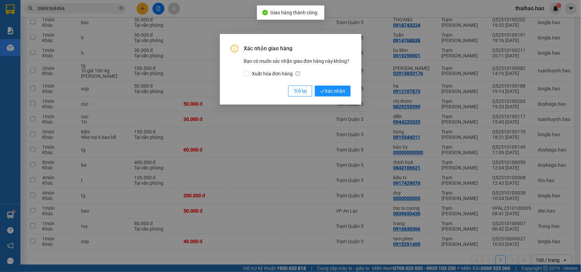
click at [315, 86] on button "Xác nhận" at bounding box center [333, 91] width 36 height 11
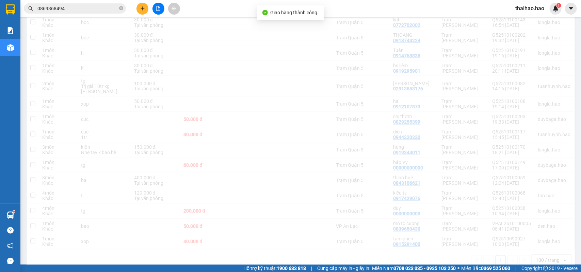
scroll to position [494, 0]
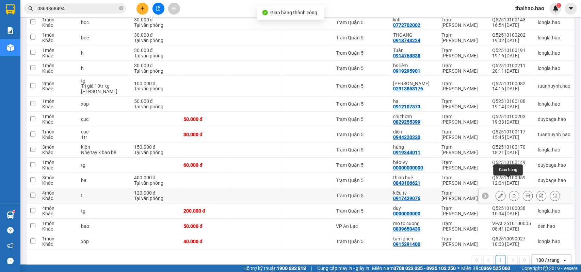
click at [511, 191] on button at bounding box center [514, 197] width 10 height 12
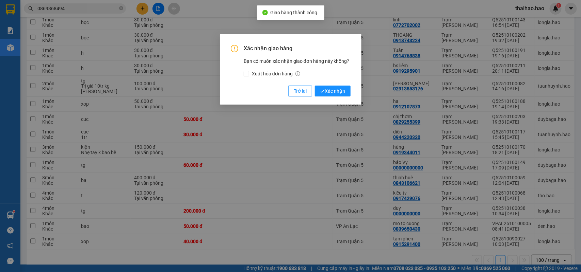
click at [315, 86] on button "Xác nhận" at bounding box center [333, 91] width 36 height 11
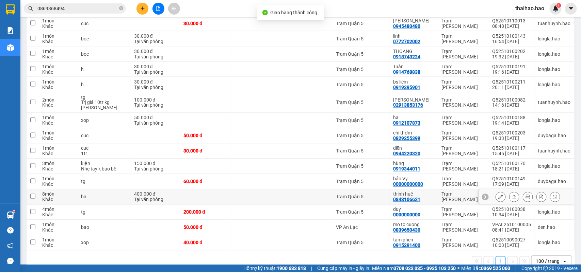
scroll to position [478, 0]
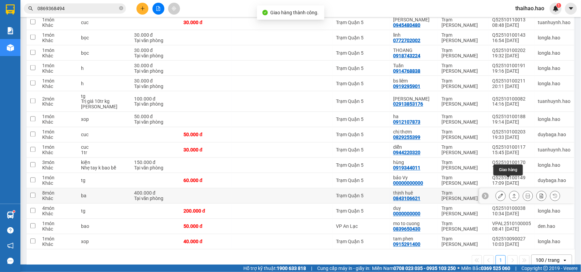
click at [512, 194] on icon at bounding box center [514, 196] width 5 height 5
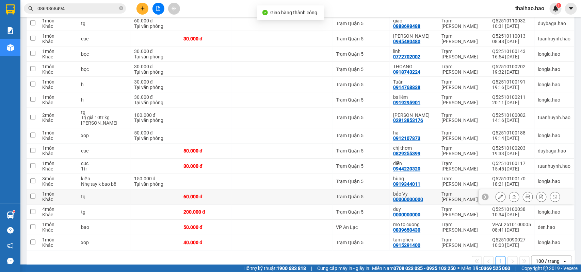
scroll to position [463, 0]
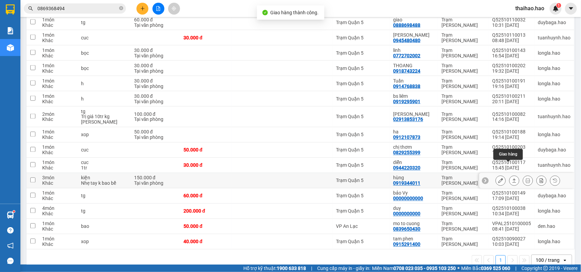
click at [512, 179] on icon at bounding box center [514, 181] width 5 height 5
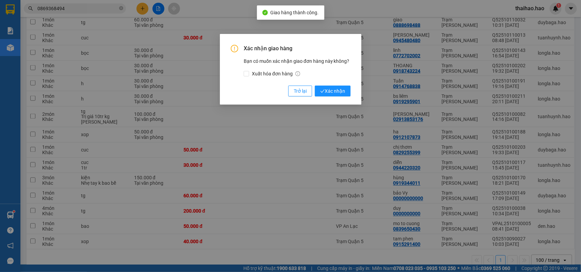
click at [315, 86] on button "Xác nhận" at bounding box center [333, 91] width 36 height 11
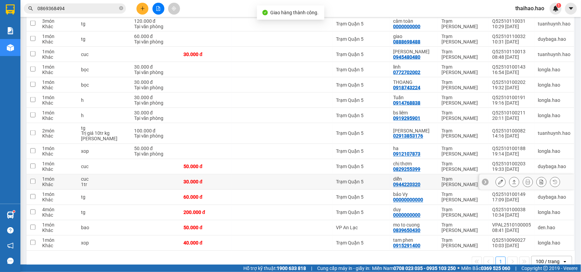
scroll to position [448, 0]
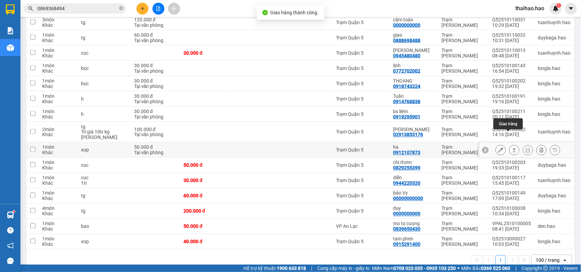
click at [512, 148] on icon at bounding box center [514, 150] width 5 height 5
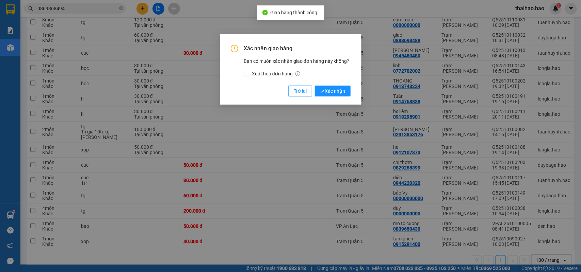
click at [315, 86] on button "Xác nhận" at bounding box center [333, 91] width 36 height 11
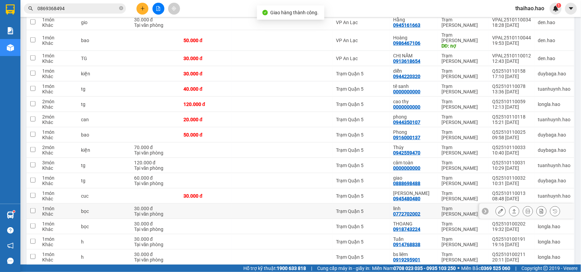
scroll to position [432, 0]
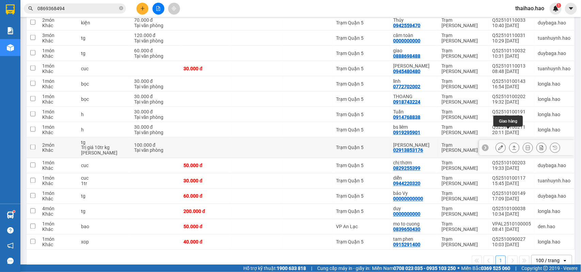
click at [512, 146] on icon at bounding box center [514, 148] width 5 height 5
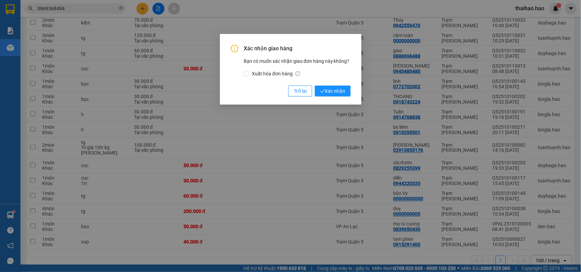
click at [315, 86] on button "Xác nhận" at bounding box center [333, 91] width 36 height 11
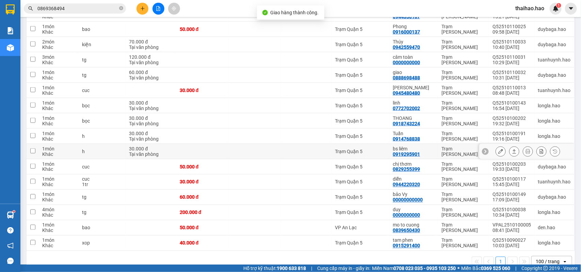
scroll to position [412, 0]
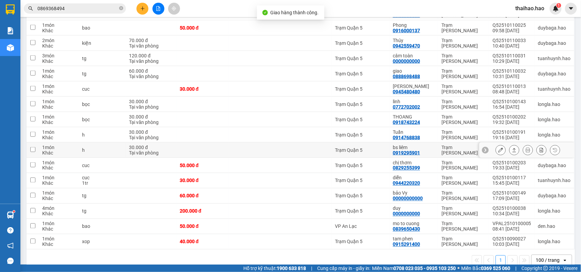
click at [512, 148] on icon at bounding box center [514, 150] width 5 height 5
click at [315, 86] on button "Xác nhận" at bounding box center [333, 91] width 36 height 11
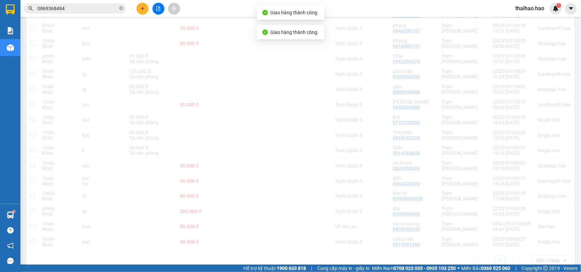
scroll to position [396, 0]
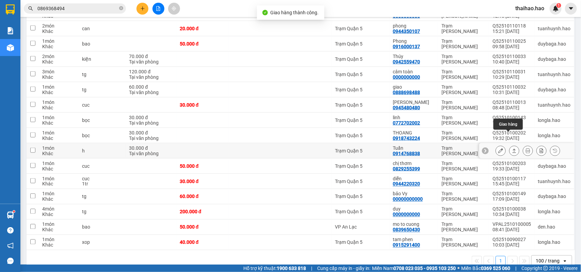
click at [512, 149] on icon at bounding box center [514, 151] width 5 height 5
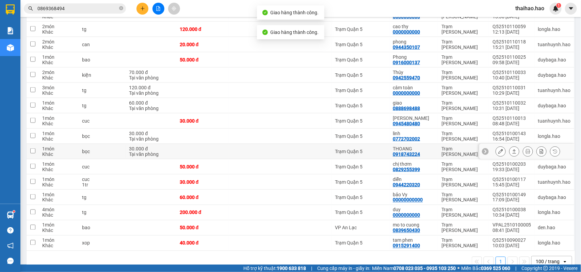
scroll to position [380, 0]
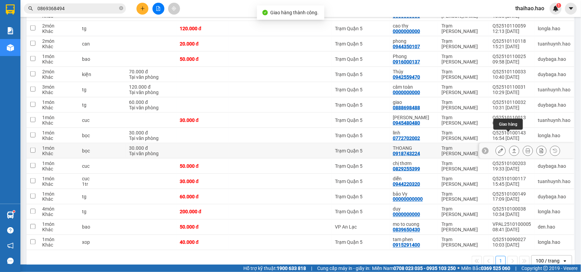
click at [512, 149] on icon at bounding box center [514, 151] width 5 height 5
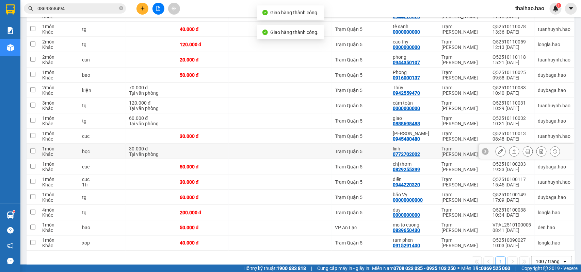
scroll to position [365, 0]
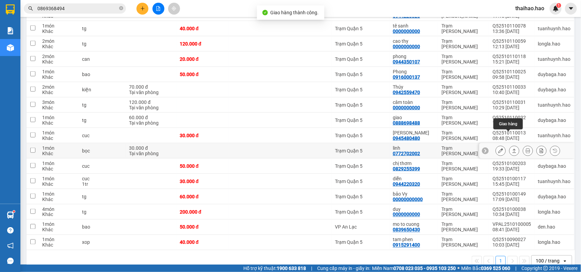
click at [512, 149] on icon at bounding box center [514, 151] width 5 height 5
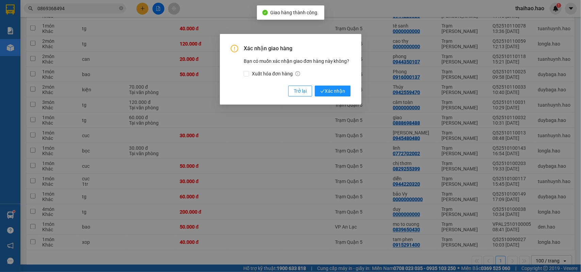
click at [315, 86] on button "Xác nhận" at bounding box center [333, 91] width 36 height 11
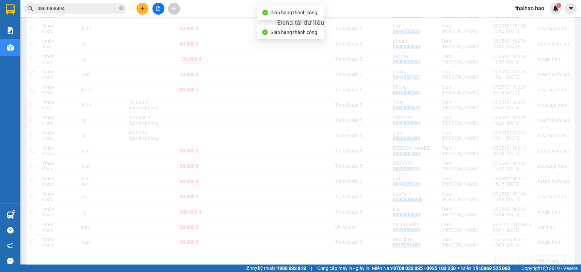
scroll to position [350, 0]
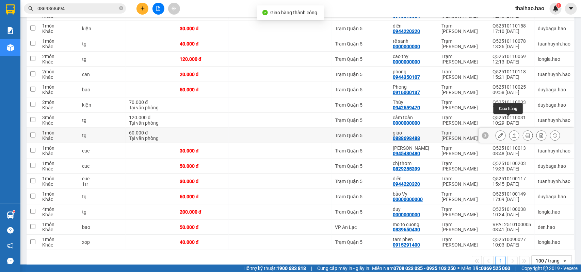
click at [512, 133] on icon at bounding box center [514, 135] width 5 height 5
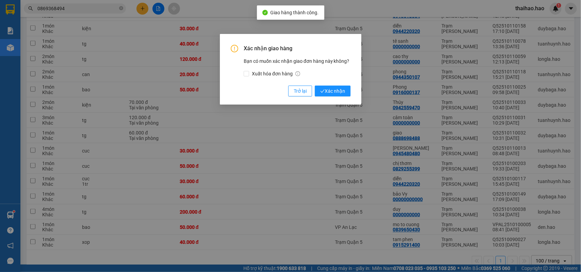
click at [315, 86] on button "Xác nhận" at bounding box center [333, 91] width 36 height 11
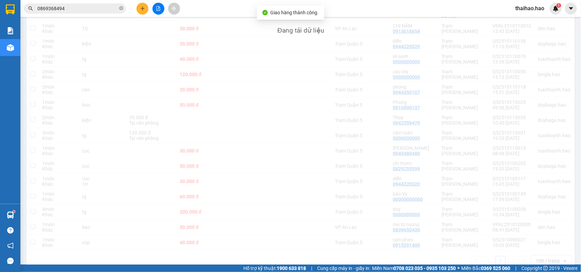
scroll to position [334, 0]
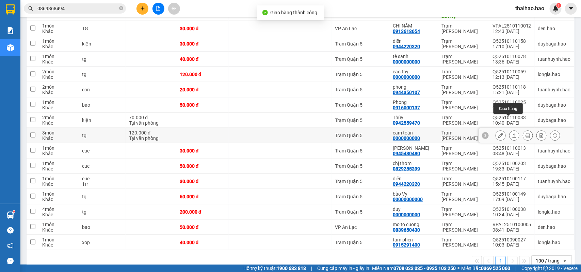
click at [512, 133] on icon at bounding box center [514, 135] width 5 height 5
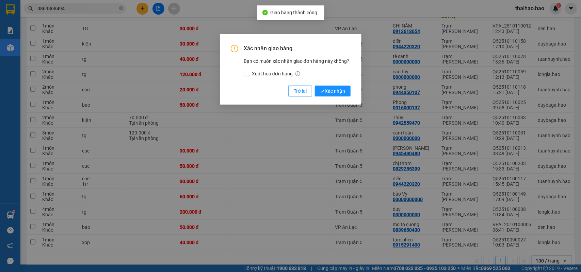
click at [315, 86] on button "Xác nhận" at bounding box center [333, 91] width 36 height 11
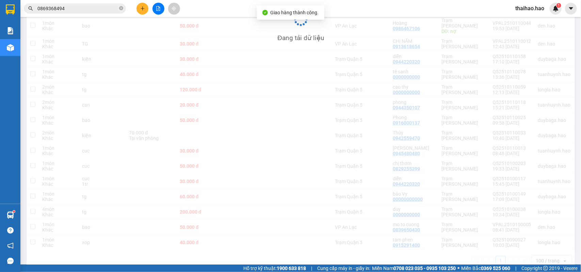
scroll to position [319, 0]
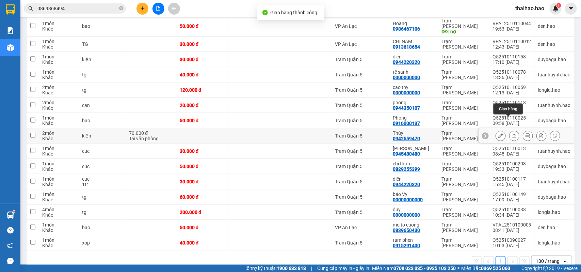
click at [512, 134] on icon at bounding box center [514, 136] width 5 height 5
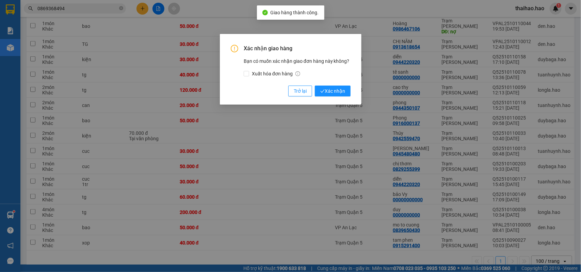
click at [315, 86] on button "Xác nhận" at bounding box center [333, 91] width 36 height 11
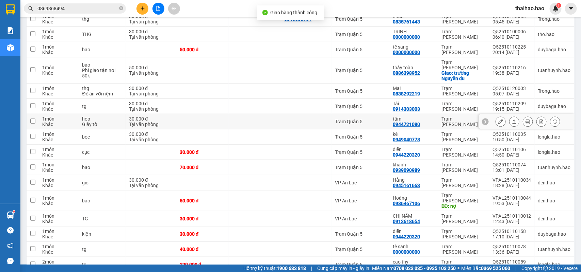
scroll to position [134, 0]
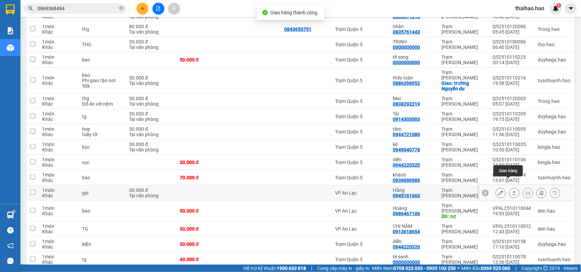
click at [512, 191] on icon at bounding box center [514, 193] width 5 height 5
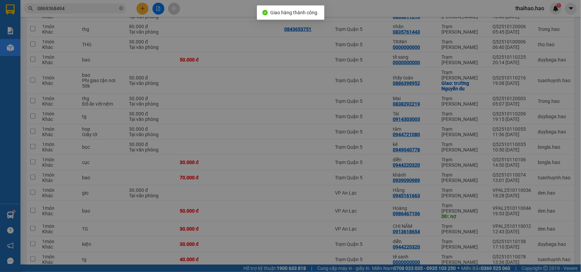
click at [315, 86] on button "Xác nhận" at bounding box center [333, 91] width 36 height 11
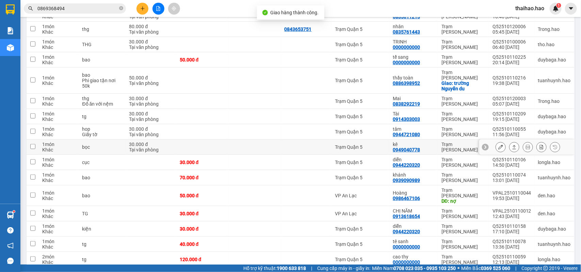
click at [510, 142] on button at bounding box center [514, 148] width 10 height 12
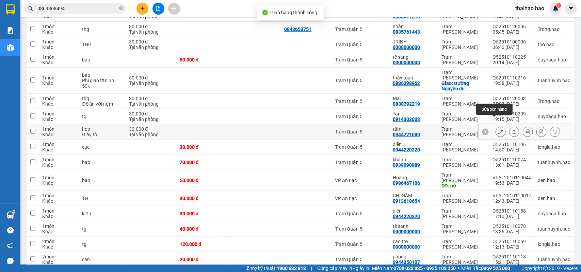
click at [512, 130] on icon at bounding box center [514, 132] width 5 height 5
click at [509, 126] on button at bounding box center [514, 132] width 10 height 12
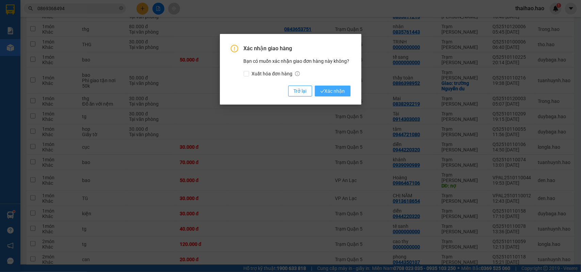
click at [345, 92] on button "Xác nhận" at bounding box center [333, 91] width 36 height 11
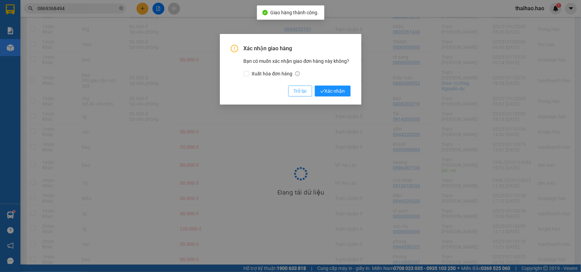
drag, startPoint x: 301, startPoint y: 97, endPoint x: 304, endPoint y: 89, distance: 8.1
click at [301, 96] on div "Xác nhận giao hàng Bạn có muốn xác nhận giao đơn hàng này không? Xuất hóa đơn h…" at bounding box center [291, 69] width 142 height 71
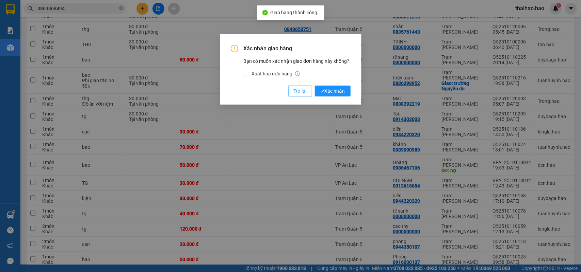
click at [304, 89] on span "Trở lại" at bounding box center [300, 90] width 13 height 7
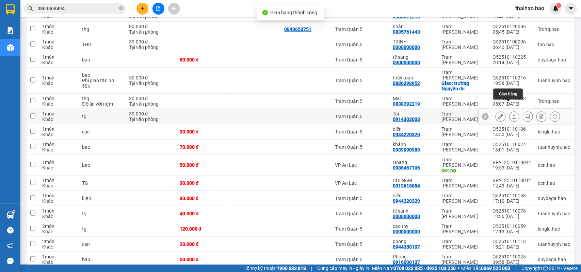
click at [509, 111] on button at bounding box center [514, 117] width 10 height 12
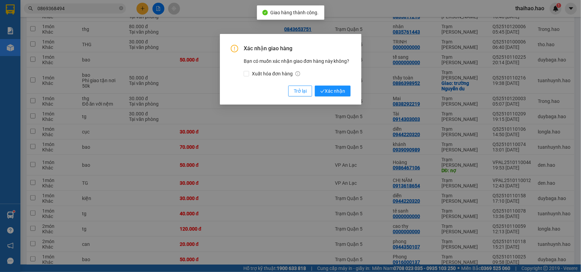
click at [315, 86] on button "Xác nhận" at bounding box center [333, 91] width 36 height 11
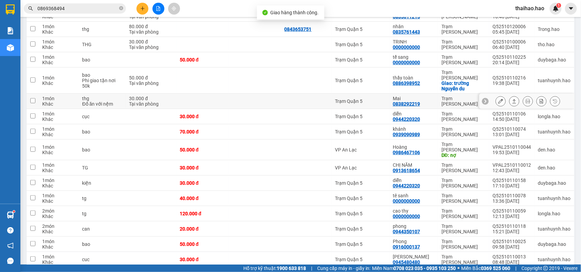
click at [512, 99] on icon at bounding box center [514, 101] width 5 height 5
click at [315, 86] on button "Xác nhận" at bounding box center [333, 91] width 36 height 11
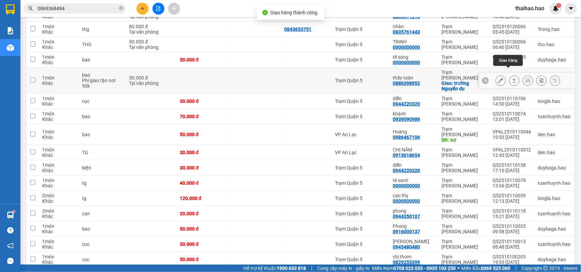
click at [512, 78] on icon at bounding box center [514, 80] width 5 height 5
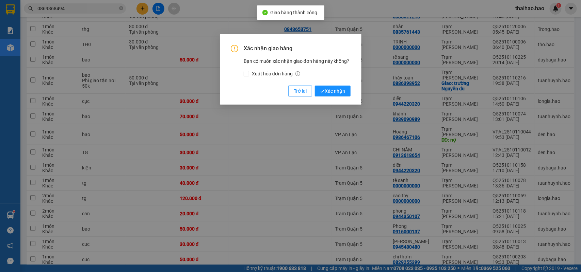
click at [315, 86] on button "Xác nhận" at bounding box center [333, 91] width 36 height 11
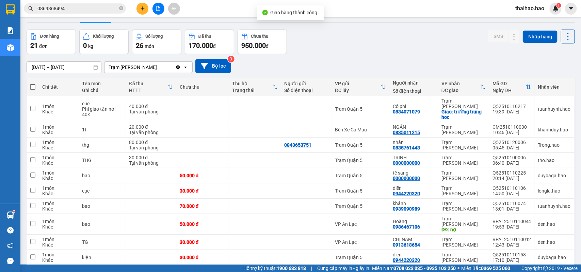
scroll to position [0, 0]
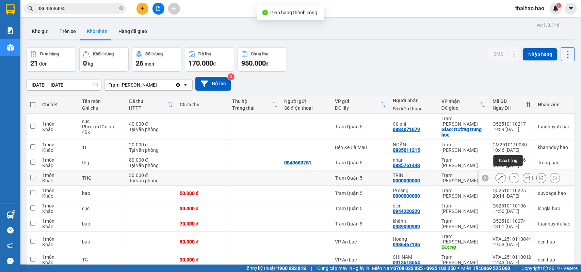
click at [512, 176] on icon at bounding box center [514, 178] width 5 height 5
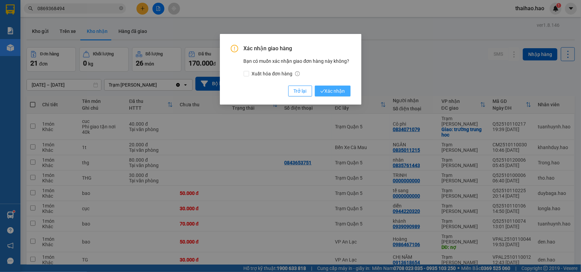
click at [338, 93] on span "Xác nhận" at bounding box center [332, 90] width 25 height 7
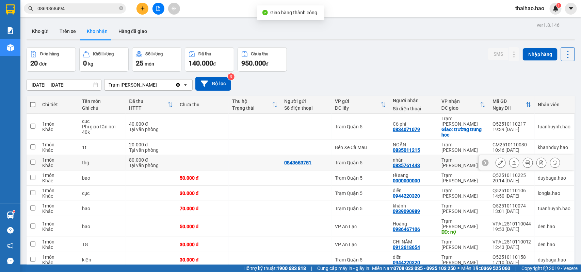
click at [510, 161] on button at bounding box center [514, 163] width 10 height 12
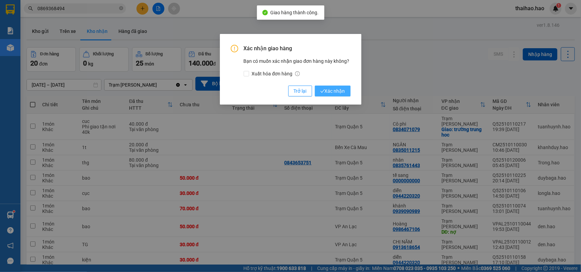
click at [337, 88] on span "Xác nhận" at bounding box center [332, 90] width 25 height 7
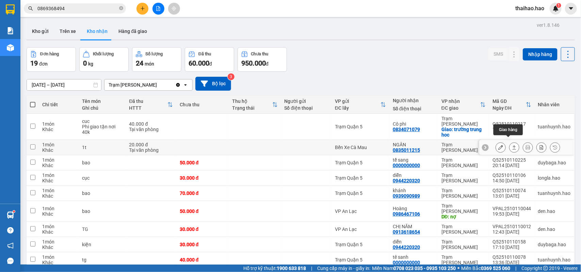
click at [509, 144] on button at bounding box center [514, 148] width 10 height 12
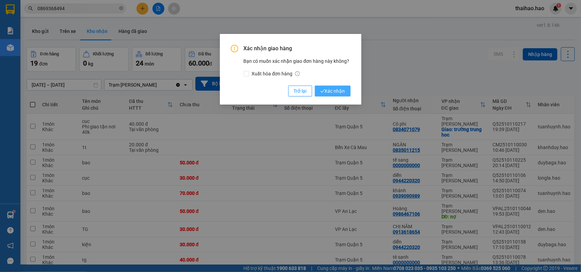
click at [346, 92] on button "Xác nhận" at bounding box center [333, 91] width 36 height 11
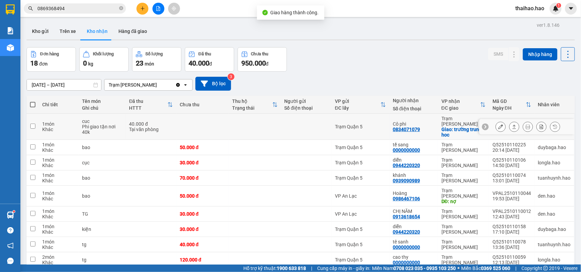
click at [512, 125] on icon at bounding box center [514, 127] width 5 height 5
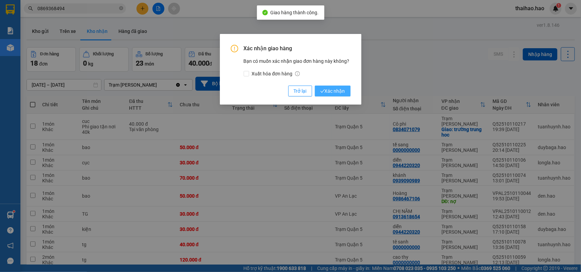
click at [334, 90] on span "Xác nhận" at bounding box center [332, 90] width 25 height 7
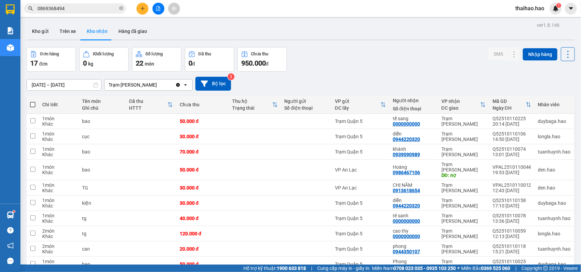
click at [47, 88] on div "ver 1.8.146 Kho gửi Trên xe Kho nhận Hàng đã giao Đơn hàng 17 đơn Khối lượng 0 …" at bounding box center [300, 212] width 553 height 384
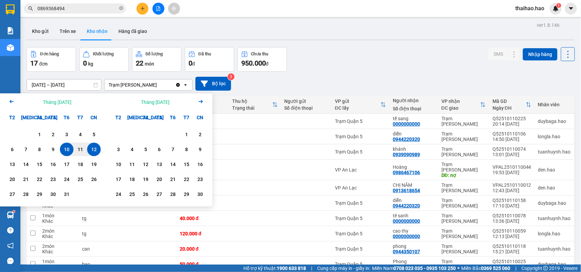
drag, startPoint x: 63, startPoint y: 151, endPoint x: 47, endPoint y: 139, distance: 20.9
click at [62, 151] on div "10" at bounding box center [67, 150] width 10 height 8
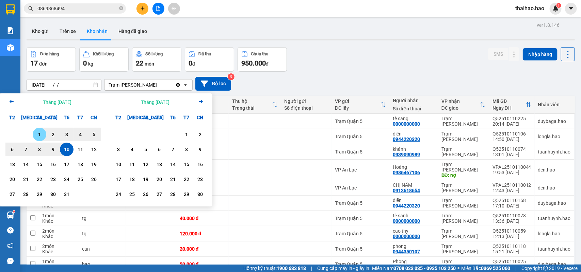
click at [37, 133] on div "1" at bounding box center [40, 135] width 10 height 8
type input "01/10/2025 – 10/10/2025"
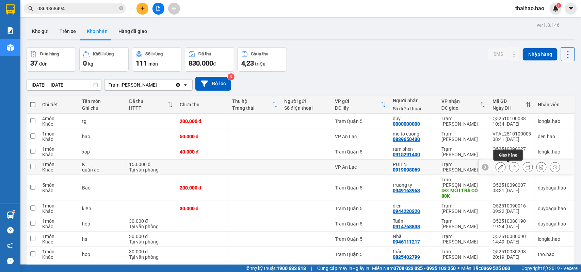
click at [512, 169] on icon at bounding box center [514, 167] width 5 height 5
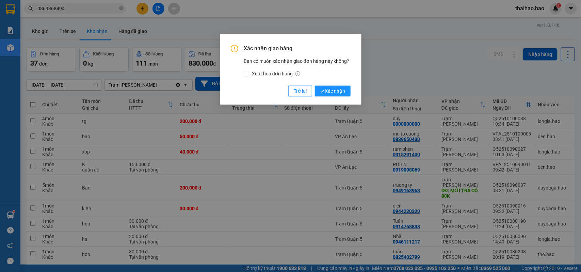
click at [315, 86] on button "Xác nhận" at bounding box center [333, 91] width 36 height 11
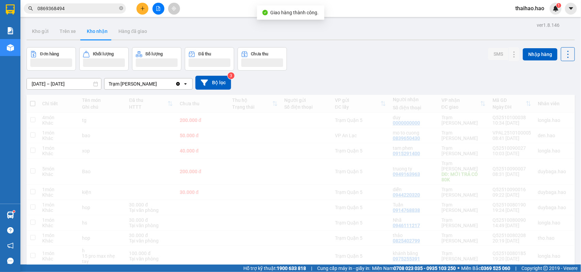
scroll to position [86, 0]
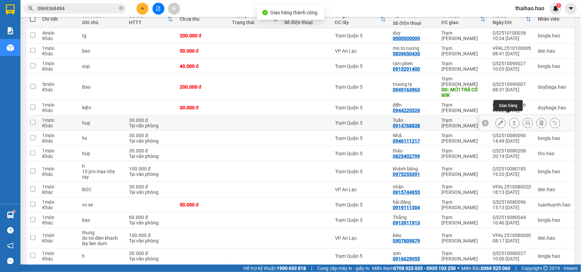
click at [512, 121] on icon at bounding box center [514, 123] width 5 height 5
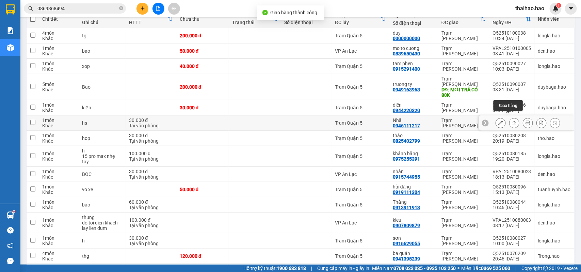
click at [512, 121] on icon at bounding box center [514, 123] width 5 height 5
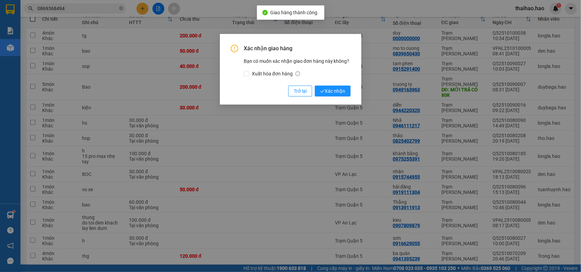
click at [315, 86] on button "Xác nhận" at bounding box center [333, 91] width 36 height 11
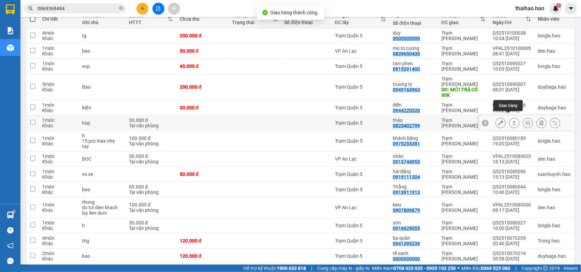
click at [512, 121] on icon at bounding box center [514, 123] width 5 height 5
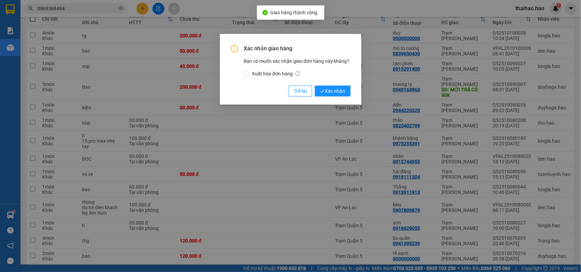
click at [315, 86] on button "Xác nhận" at bounding box center [333, 91] width 36 height 11
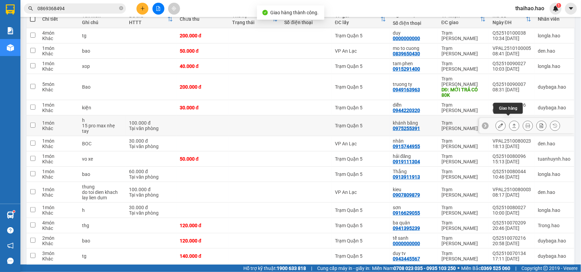
click at [512, 123] on icon at bounding box center [514, 125] width 5 height 5
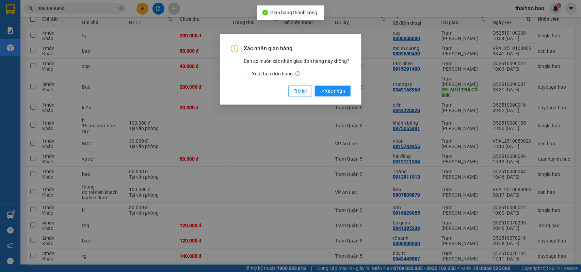
click at [315, 86] on button "Xác nhận" at bounding box center [333, 91] width 36 height 11
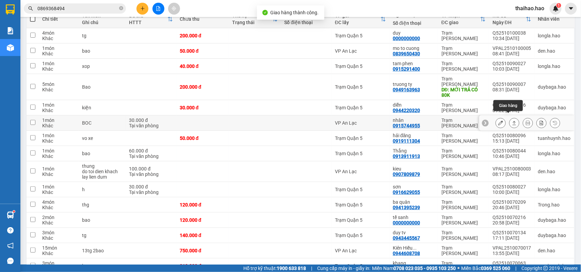
click at [512, 121] on icon at bounding box center [514, 123] width 5 height 5
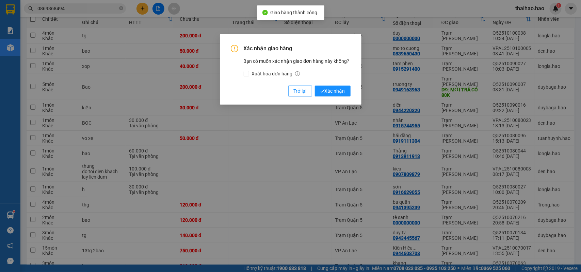
click at [315, 86] on button "Xác nhận" at bounding box center [333, 91] width 36 height 11
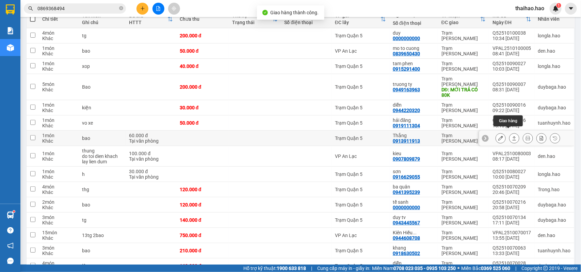
click at [512, 136] on icon at bounding box center [514, 138] width 5 height 5
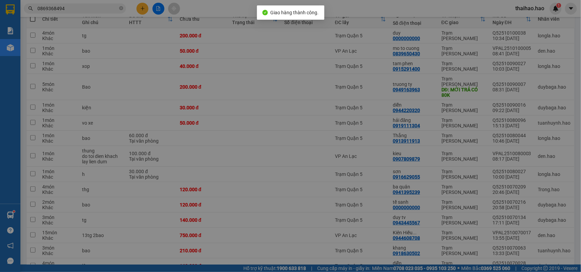
click at [315, 86] on button "Xác nhận" at bounding box center [333, 91] width 36 height 11
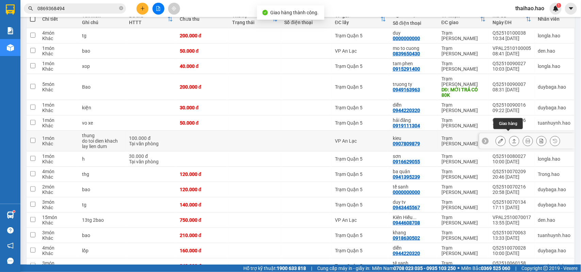
click at [512, 139] on icon at bounding box center [514, 141] width 5 height 5
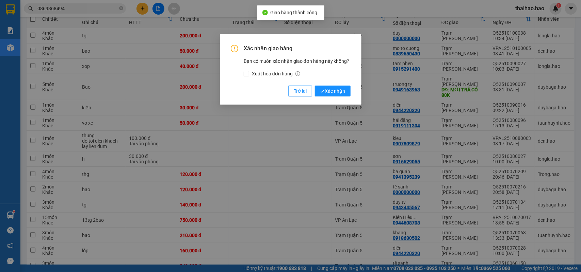
click at [315, 86] on button "Xác nhận" at bounding box center [333, 91] width 36 height 11
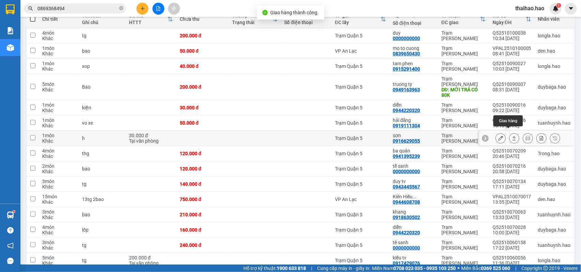
click at [512, 136] on icon at bounding box center [514, 138] width 5 height 5
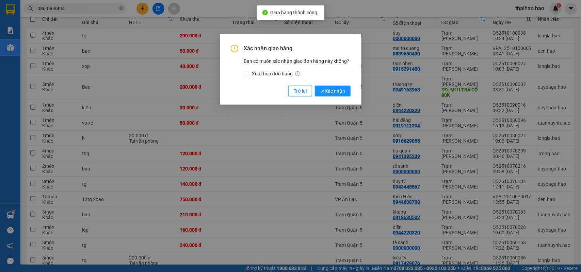
click at [315, 86] on button "Xác nhận" at bounding box center [333, 91] width 36 height 11
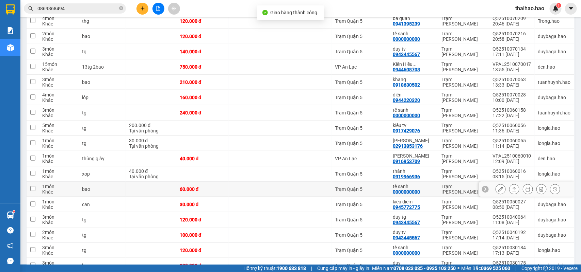
scroll to position [256, 0]
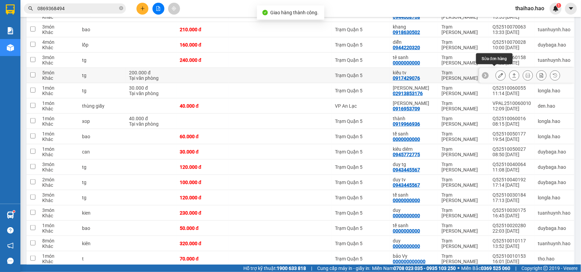
click at [512, 73] on icon at bounding box center [514, 75] width 5 height 5
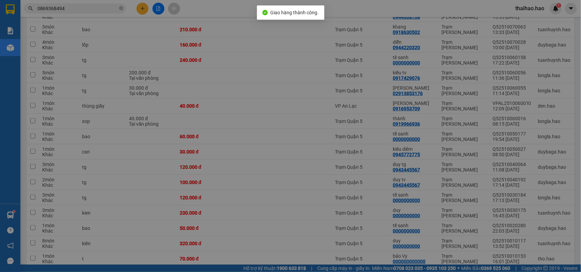
click at [315, 86] on button "Xác nhận" at bounding box center [333, 91] width 36 height 11
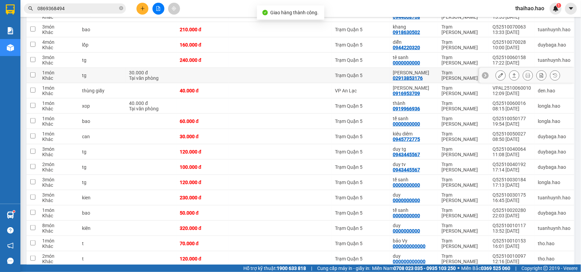
click at [512, 73] on icon at bounding box center [514, 75] width 5 height 5
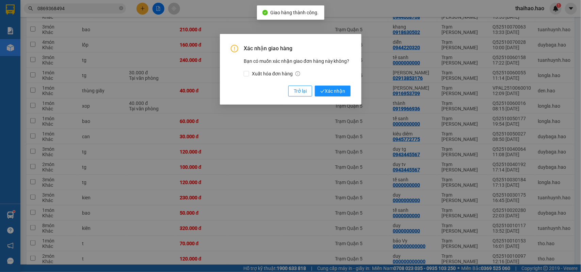
click at [315, 86] on button "Xác nhận" at bounding box center [333, 91] width 36 height 11
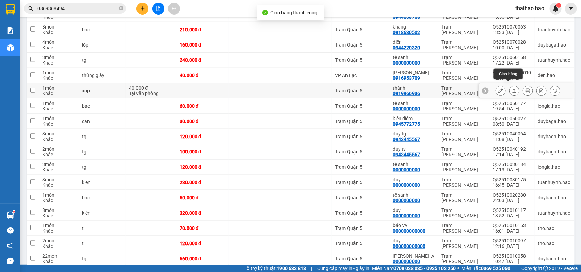
click at [512, 89] on icon at bounding box center [514, 91] width 4 height 4
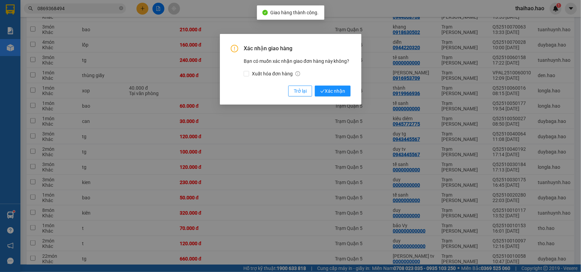
click at [315, 86] on button "Xác nhận" at bounding box center [333, 91] width 36 height 11
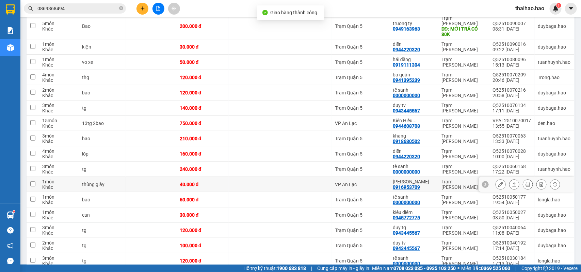
scroll to position [140, 0]
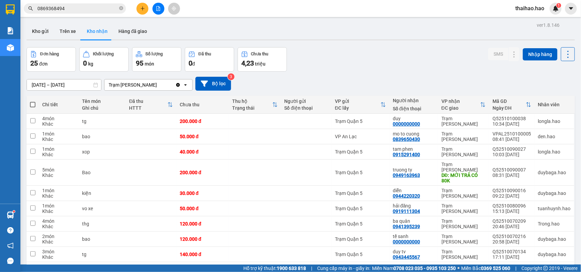
click at [75, 84] on input "[DATE] – [DATE]" at bounding box center [64, 85] width 74 height 11
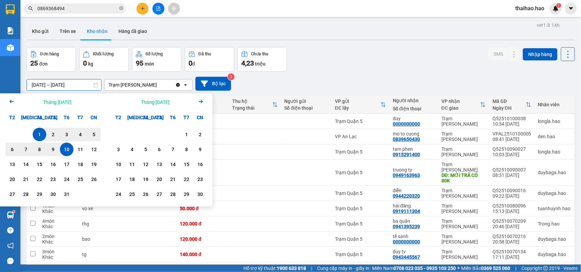
click at [41, 134] on div "1" at bounding box center [40, 135] width 10 height 8
click at [94, 149] on div "12" at bounding box center [94, 150] width 10 height 8
type input "01/10/2025 – 12/10/2025"
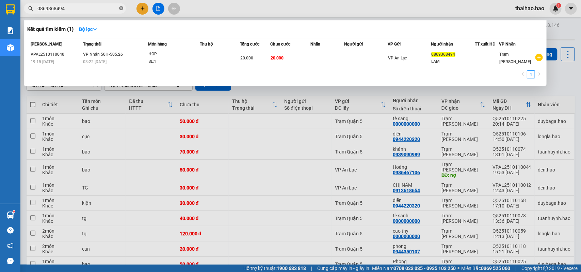
click at [119, 10] on icon "close-circle" at bounding box center [121, 8] width 4 height 4
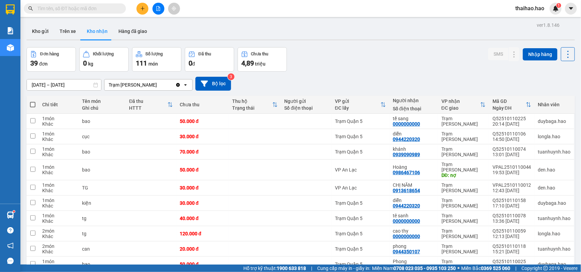
click at [107, 6] on input "text" at bounding box center [77, 8] width 80 height 7
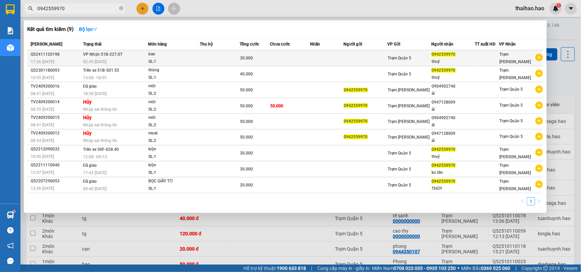
type input "0942559970"
click at [159, 59] on div "SL: 1" at bounding box center [173, 61] width 51 height 7
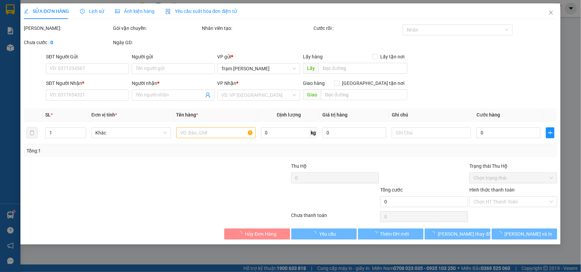
click at [130, 17] on div "Ảnh kiện hàng" at bounding box center [134, 11] width 39 height 16
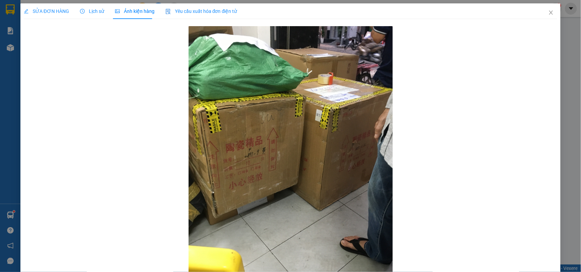
click at [50, 12] on span "SỬA ĐƠN HÀNG" at bounding box center [46, 11] width 45 height 5
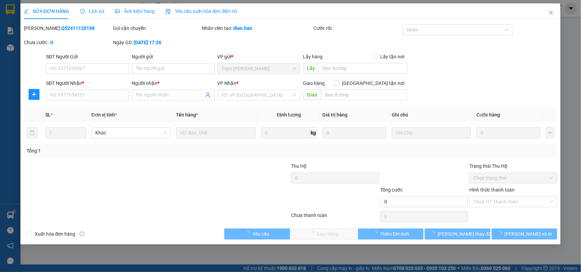
type input "0942559970"
type input "thuý"
type input "30.000"
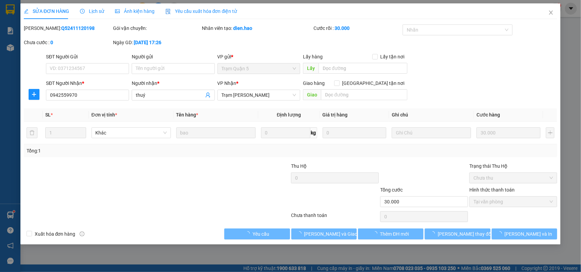
click at [80, 11] on icon "clock-circle" at bounding box center [82, 11] width 5 height 5
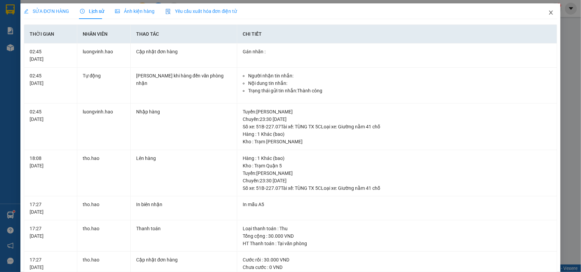
click at [548, 11] on icon "close" at bounding box center [550, 12] width 5 height 5
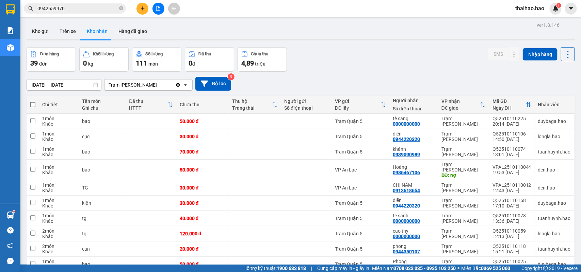
click at [80, 5] on input "0942559970" at bounding box center [77, 8] width 80 height 7
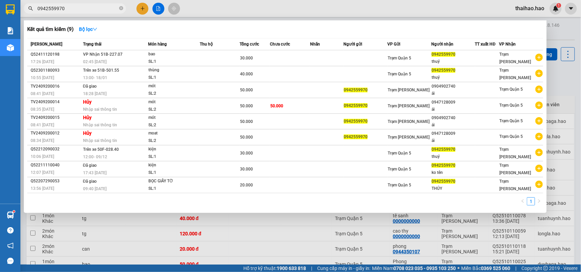
click at [196, 7] on div at bounding box center [290, 136] width 581 height 272
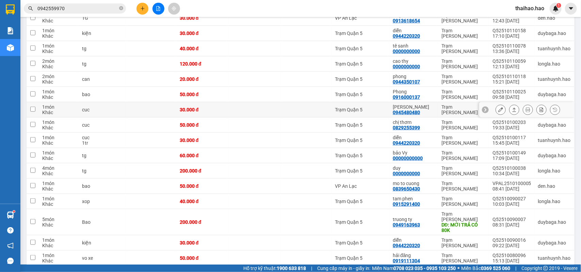
scroll to position [85, 0]
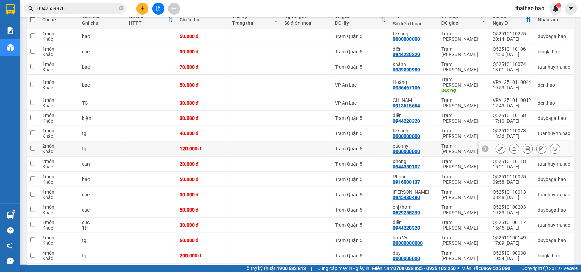
click at [498, 147] on icon at bounding box center [500, 149] width 5 height 5
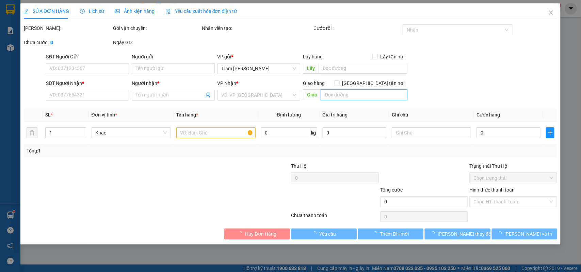
click at [334, 97] on input "text" at bounding box center [364, 94] width 86 height 11
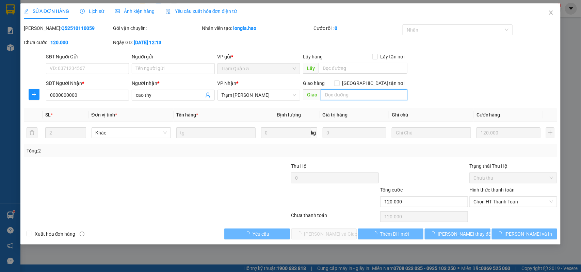
type input "0000000000"
type input "cao thy"
type input "120.000"
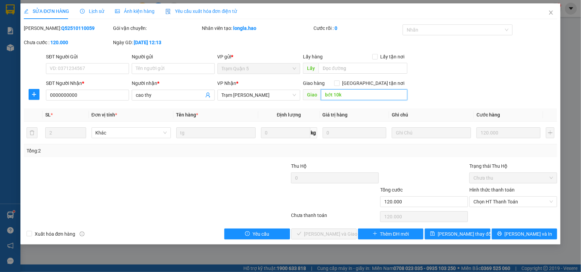
type input "bớt 10k"
click at [457, 75] on div "SĐT Người Gửi VD: 0371234567 Người gửi Tên người gửi VP gửi * Trạm Quận 5 Lấy h…" at bounding box center [302, 65] width 514 height 24
click at [494, 202] on span "Chọn HT Thanh Toán" at bounding box center [513, 202] width 80 height 10
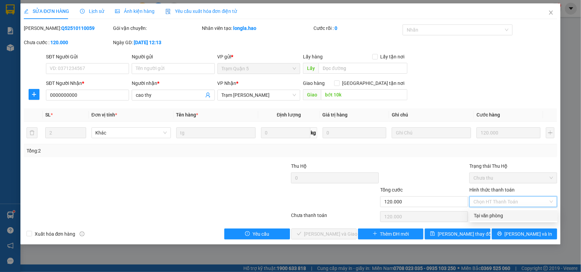
drag, startPoint x: 494, startPoint y: 208, endPoint x: 425, endPoint y: 227, distance: 71.8
click at [489, 217] on div "Tại văn phòng" at bounding box center [514, 215] width 80 height 7
type input "0"
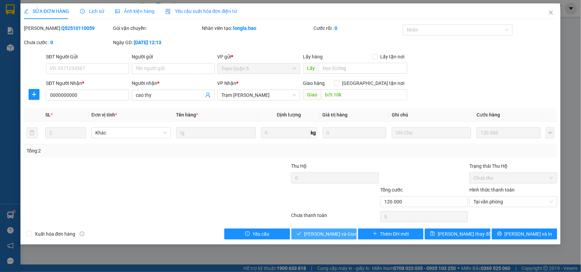
click at [319, 233] on span "[PERSON_NAME] và Giao hàng" at bounding box center [336, 234] width 65 height 7
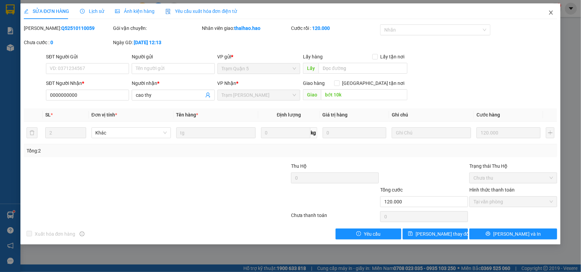
click at [551, 13] on icon "close" at bounding box center [551, 13] width 4 height 4
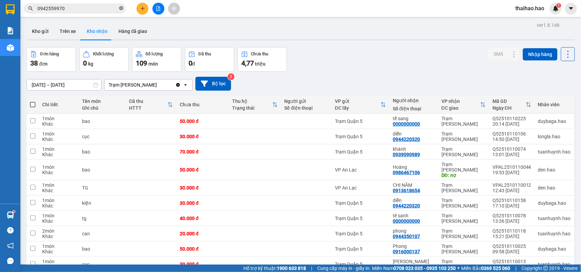
click at [123, 9] on icon "close-circle" at bounding box center [121, 8] width 4 height 4
click at [118, 10] on span at bounding box center [75, 8] width 102 height 10
click at [113, 9] on input "text" at bounding box center [77, 8] width 80 height 7
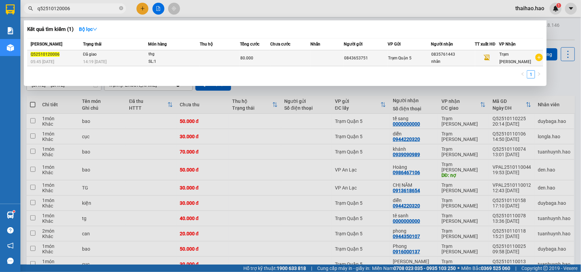
type input "q52510120006"
click at [196, 58] on div "SL: 1" at bounding box center [173, 61] width 51 height 7
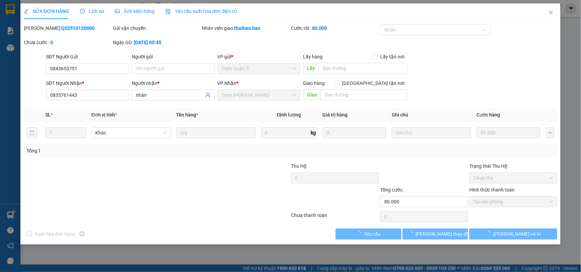
type input "0843653751"
type input "0835761443"
type input "nhân"
type input "80.000"
click at [93, 15] on div "Lịch sử" at bounding box center [92, 11] width 24 height 16
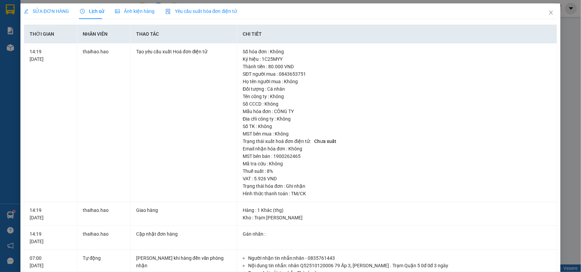
click at [133, 7] on div "Ảnh kiện hàng" at bounding box center [134, 10] width 39 height 7
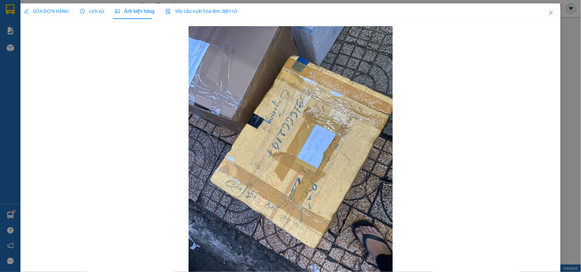
click at [96, 9] on span "Lịch sử" at bounding box center [92, 11] width 24 height 5
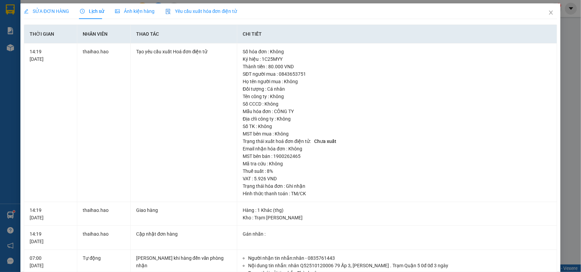
click at [143, 16] on div "Ảnh kiện hàng" at bounding box center [134, 11] width 39 height 16
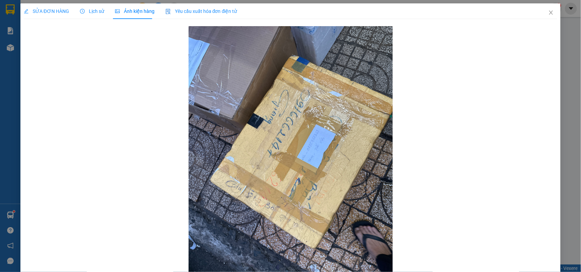
click at [54, 14] on span "SỬA ĐƠN HÀNG" at bounding box center [46, 11] width 45 height 5
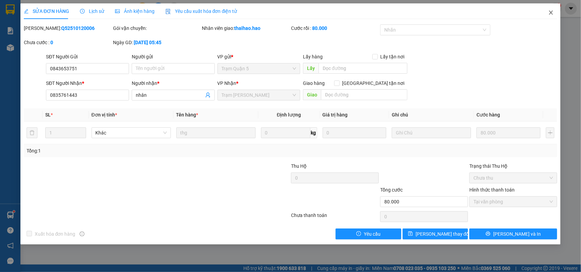
click at [549, 15] on icon "close" at bounding box center [550, 12] width 5 height 5
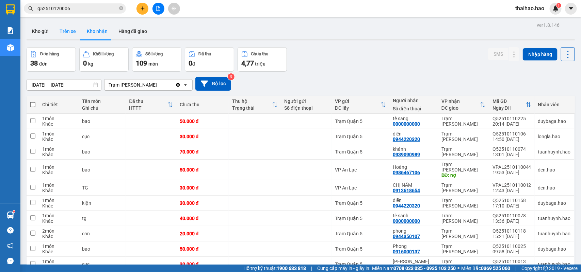
click at [67, 33] on button "Trên xe" at bounding box center [67, 31] width 27 height 16
type input "[DATE] – [DATE]"
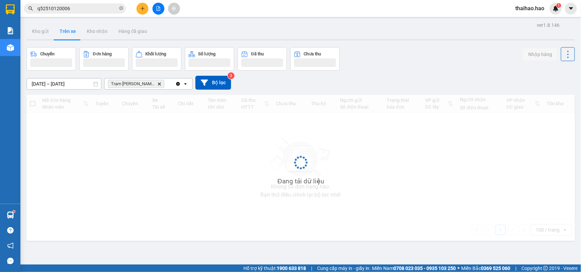
click at [67, 33] on button "Trên xe" at bounding box center [67, 31] width 27 height 16
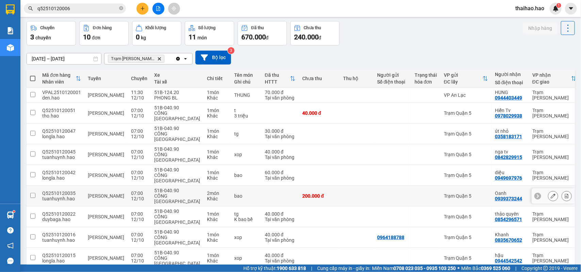
scroll to position [38, 0]
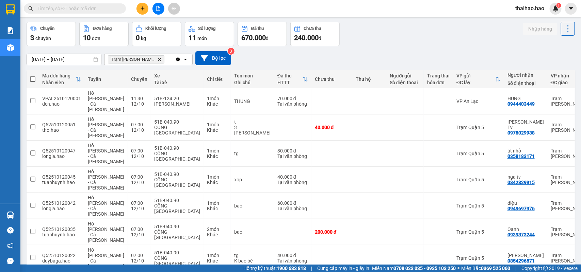
scroll to position [39, 0]
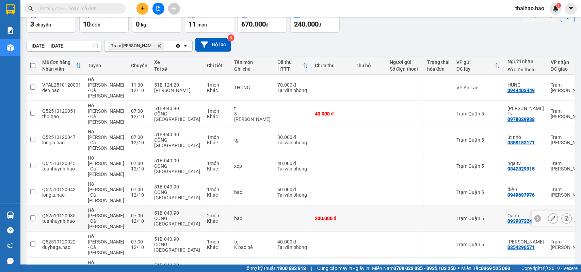
drag, startPoint x: 546, startPoint y: 156, endPoint x: 548, endPoint y: 164, distance: 7.7
click at [548, 213] on button at bounding box center [553, 219] width 10 height 12
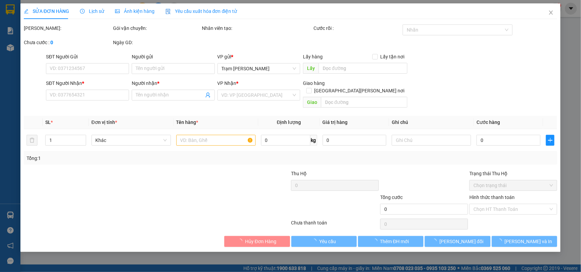
click at [127, 10] on span "Ảnh kiện hàng" at bounding box center [134, 11] width 39 height 5
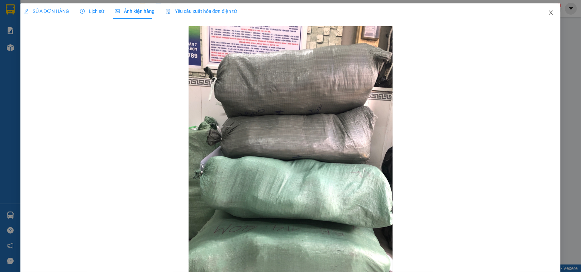
click at [549, 13] on span "Close" at bounding box center [550, 12] width 19 height 19
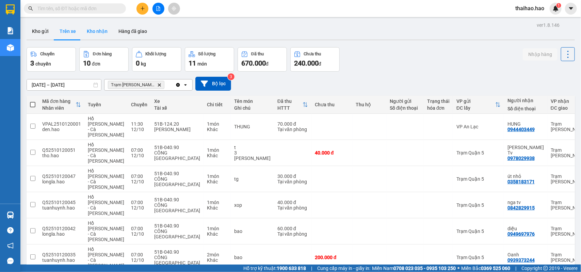
click at [81, 33] on button "Kho nhận" at bounding box center [97, 31] width 32 height 16
type input "01/10/2025 – 12/10/2025"
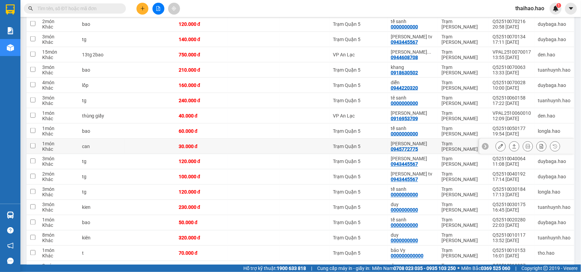
scroll to position [468, 0]
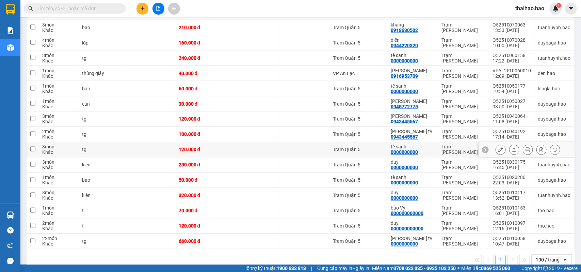
click at [496, 144] on button at bounding box center [501, 150] width 10 height 12
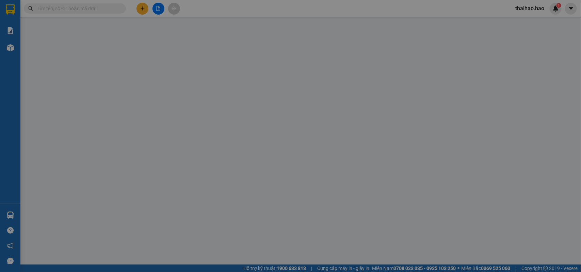
type input "0000000000"
type input "tế sanh"
type input "120.000"
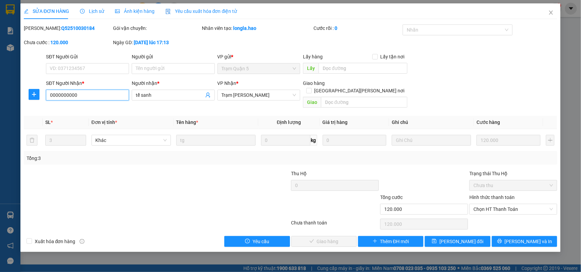
click at [54, 91] on input "0000000000" at bounding box center [87, 95] width 83 height 11
click at [57, 92] on input "0000000000" at bounding box center [87, 95] width 83 height 11
click at [61, 93] on input "0000000000" at bounding box center [87, 95] width 83 height 11
click at [76, 93] on input "0000000000" at bounding box center [87, 95] width 83 height 11
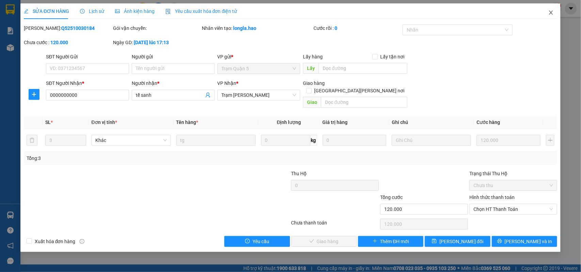
click at [551, 14] on icon "close" at bounding box center [550, 12] width 5 height 5
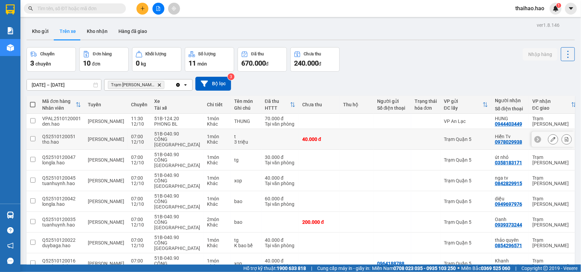
scroll to position [39, 0]
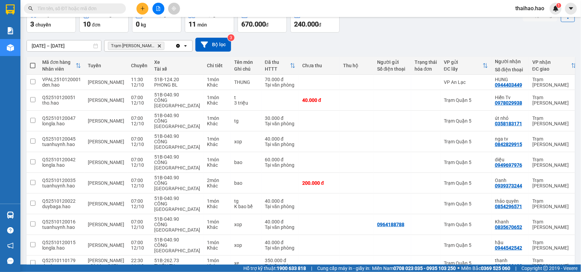
click at [104, 7] on input "text" at bounding box center [77, 8] width 80 height 7
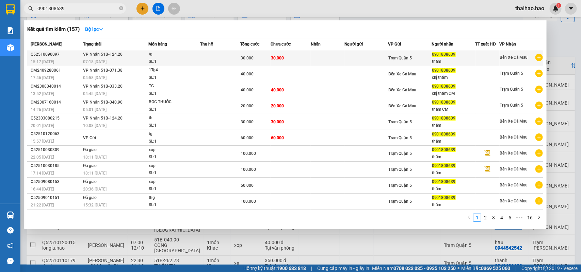
type input "0901808639"
click at [279, 52] on td "30.000" at bounding box center [290, 58] width 40 height 16
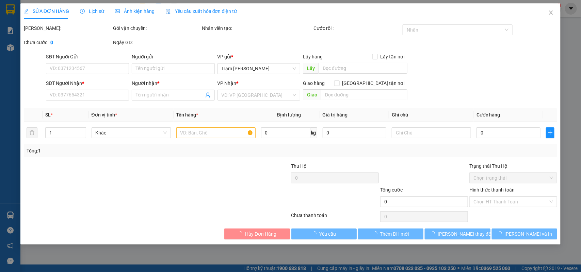
click at [133, 14] on span "Ảnh kiện hàng" at bounding box center [134, 11] width 39 height 5
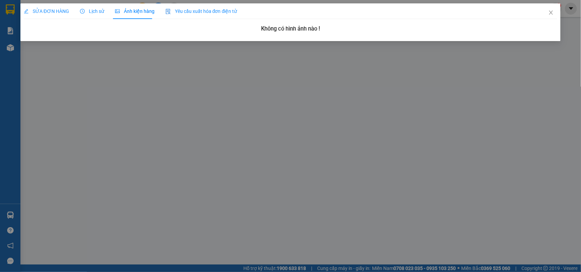
click at [97, 15] on div "Lịch sử" at bounding box center [92, 11] width 24 height 16
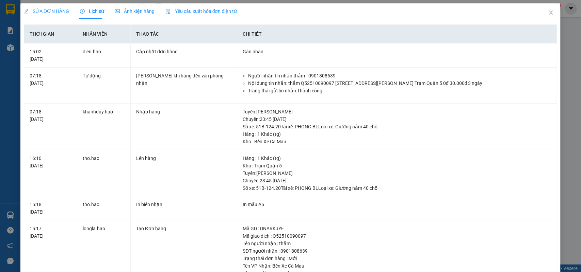
click at [129, 11] on span "Ảnh kiện hàng" at bounding box center [134, 11] width 39 height 5
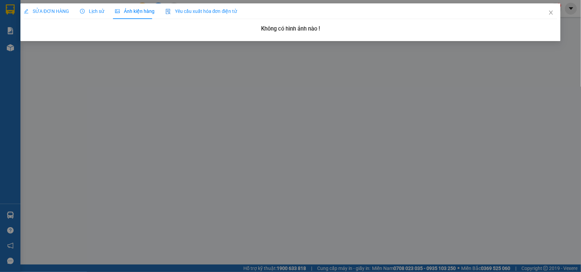
click at [87, 19] on div "Lịch sử" at bounding box center [92, 11] width 24 height 16
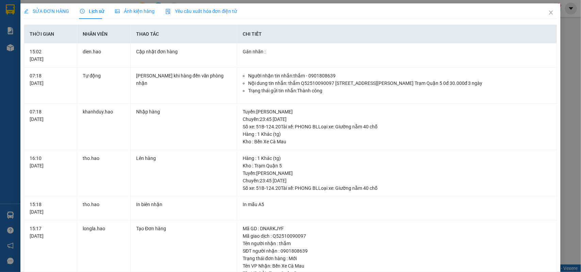
click at [41, 15] on div "SỬA ĐƠN HÀNG" at bounding box center [46, 11] width 45 height 16
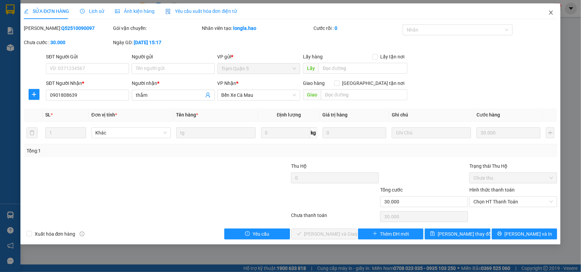
click at [551, 15] on icon "close" at bounding box center [550, 12] width 5 height 5
